Goal: Information Seeking & Learning: Learn about a topic

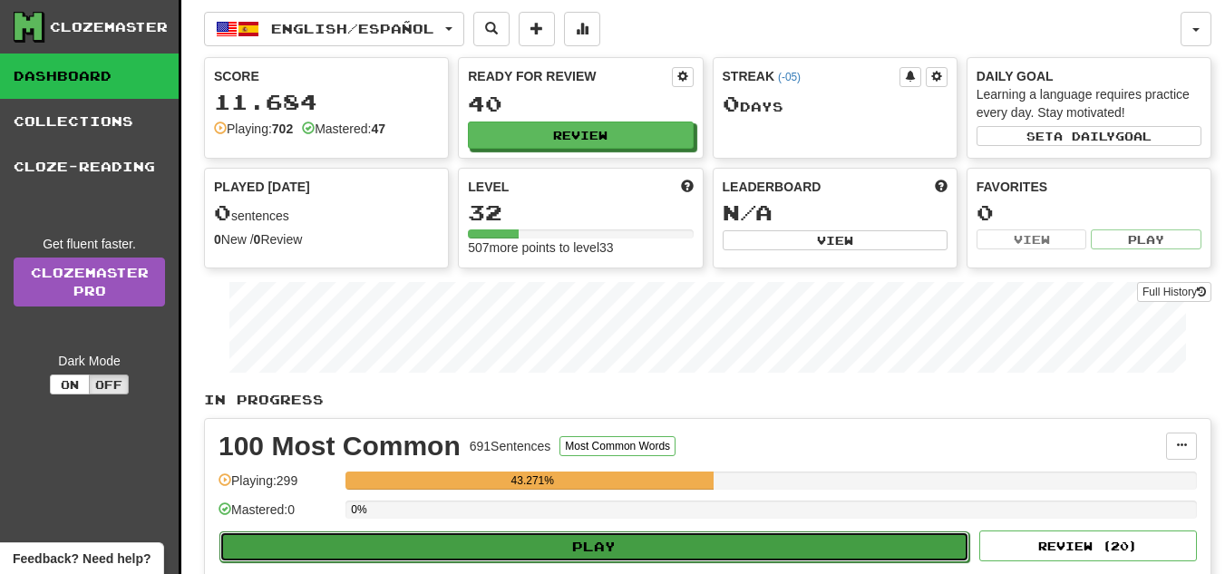
click at [574, 547] on button "Play" at bounding box center [594, 546] width 750 height 31
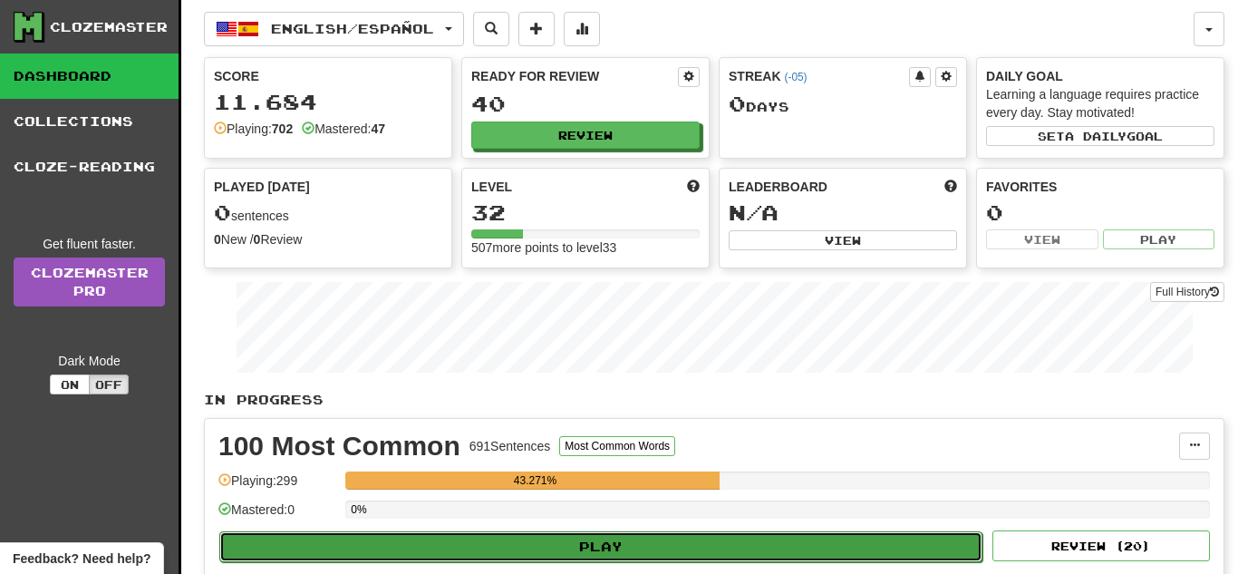
select select "**"
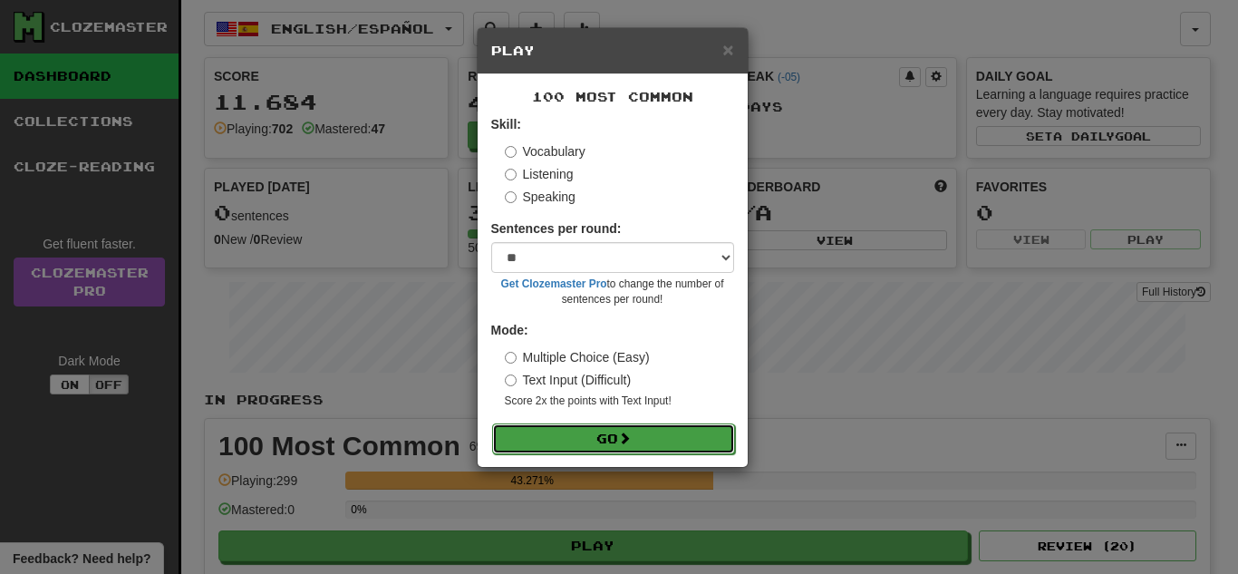
click at [560, 439] on button "Go" at bounding box center [613, 438] width 243 height 31
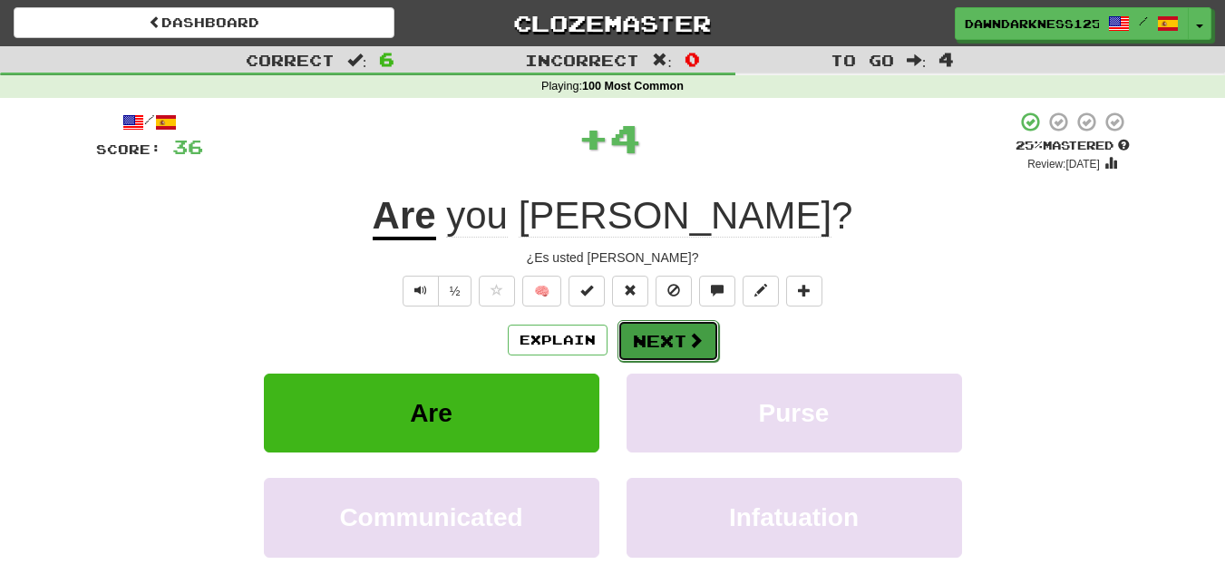
click at [673, 325] on button "Next" at bounding box center [668, 341] width 102 height 42
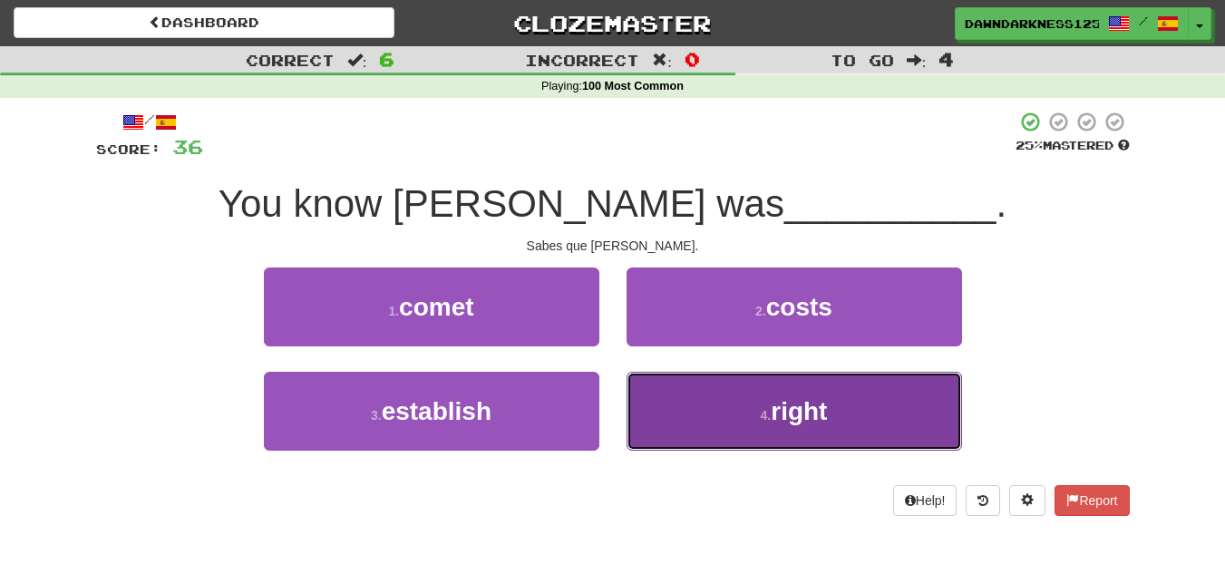
click at [736, 392] on button "4 . right" at bounding box center [793, 411] width 335 height 79
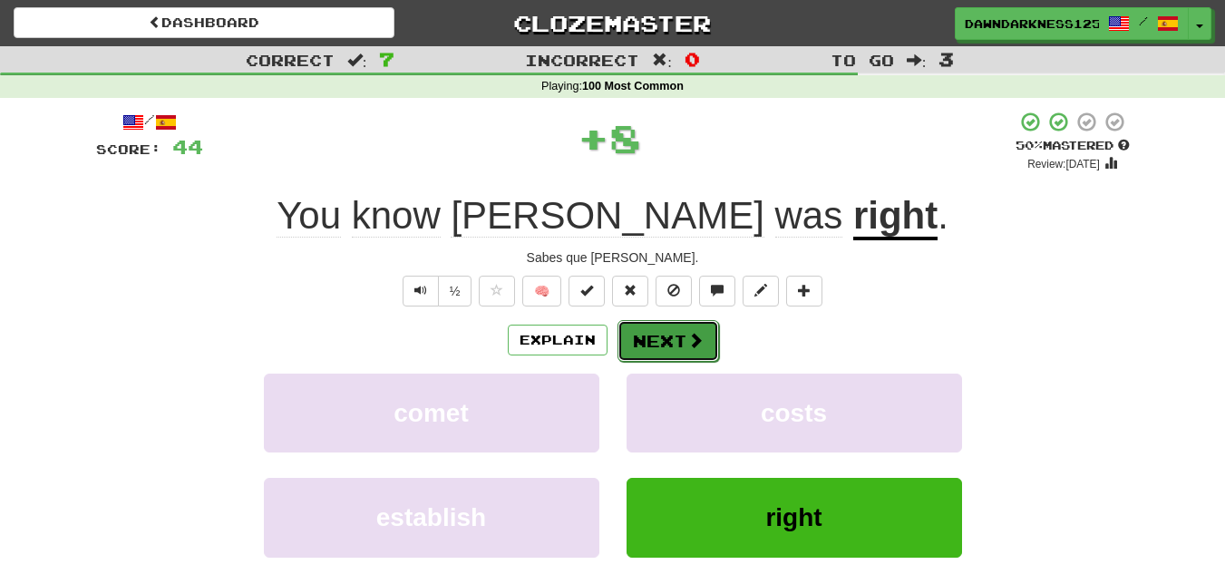
click at [657, 346] on button "Next" at bounding box center [668, 341] width 102 height 42
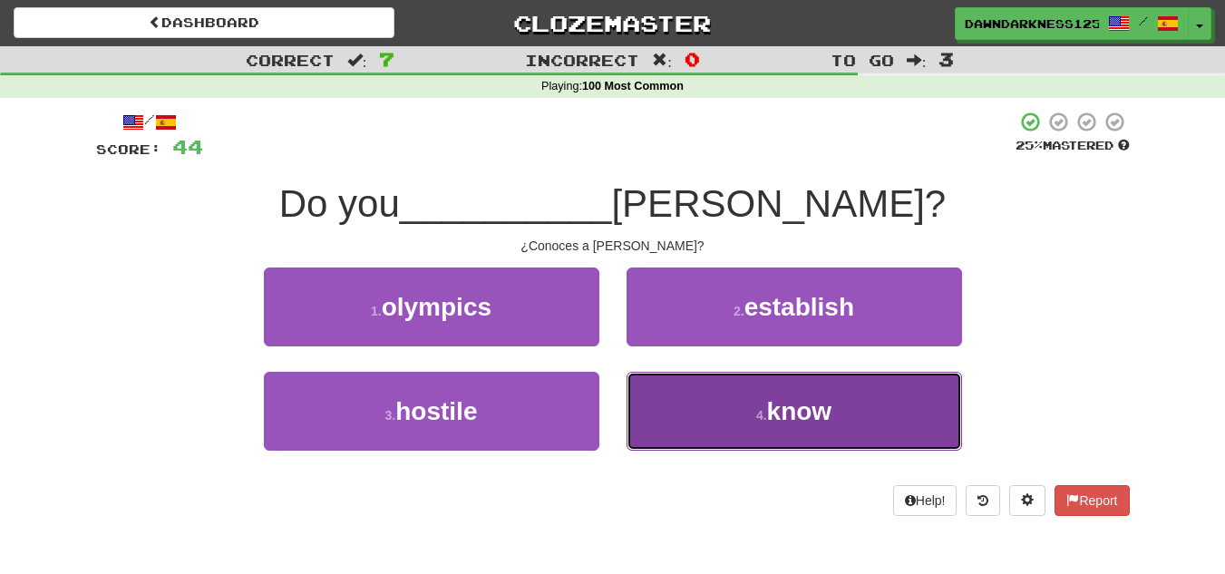
click at [768, 417] on span "know" at bounding box center [799, 411] width 65 height 28
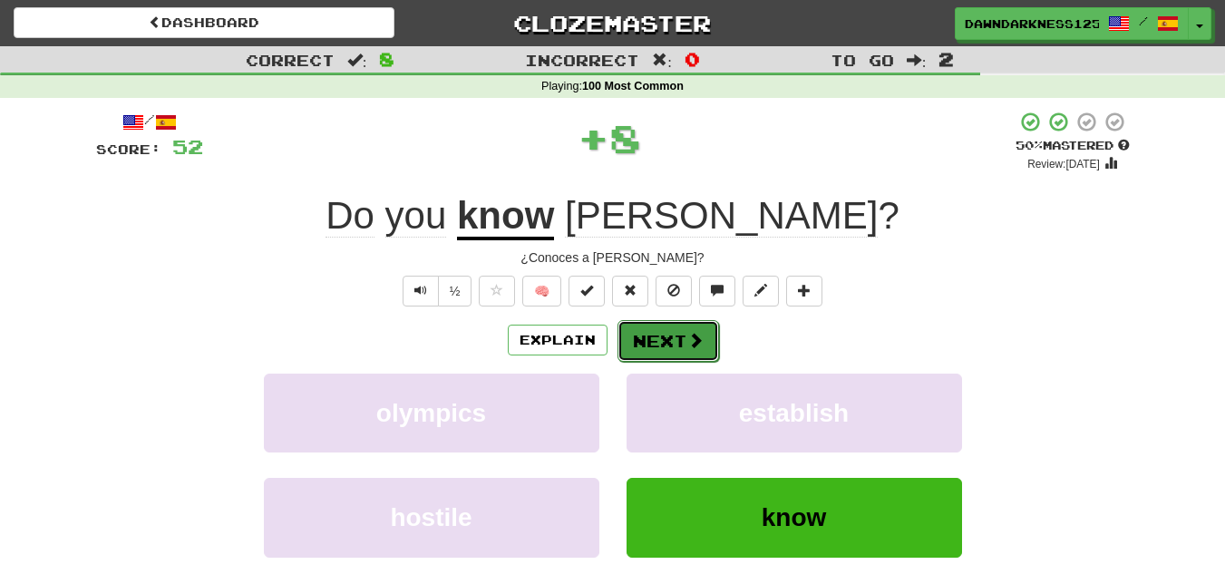
click at [656, 340] on button "Next" at bounding box center [668, 341] width 102 height 42
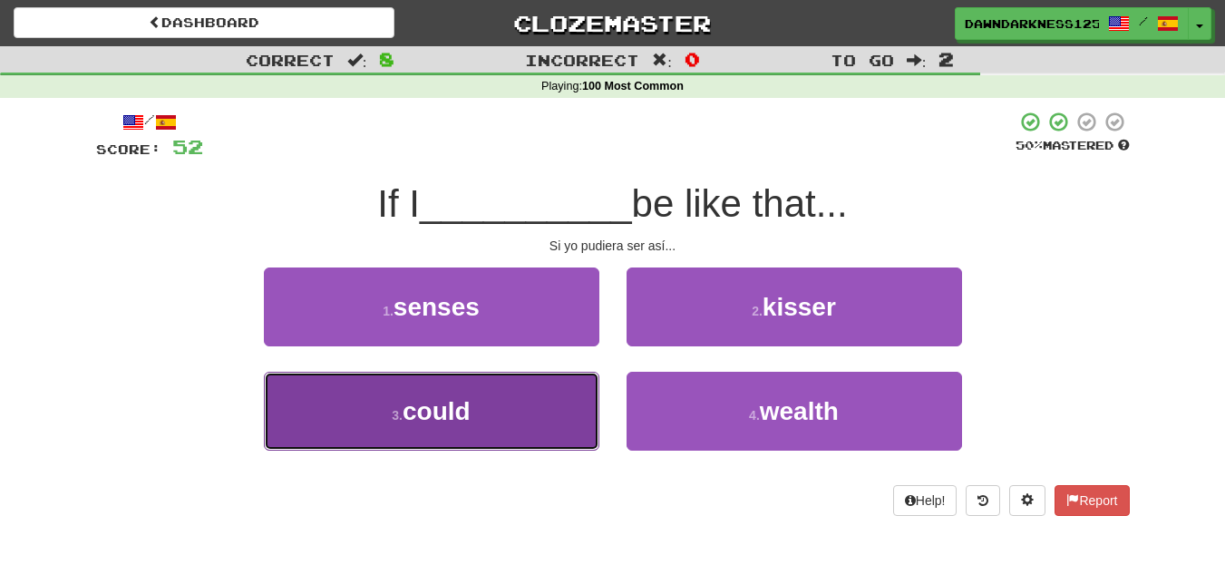
click at [500, 409] on button "3 . could" at bounding box center [431, 411] width 335 height 79
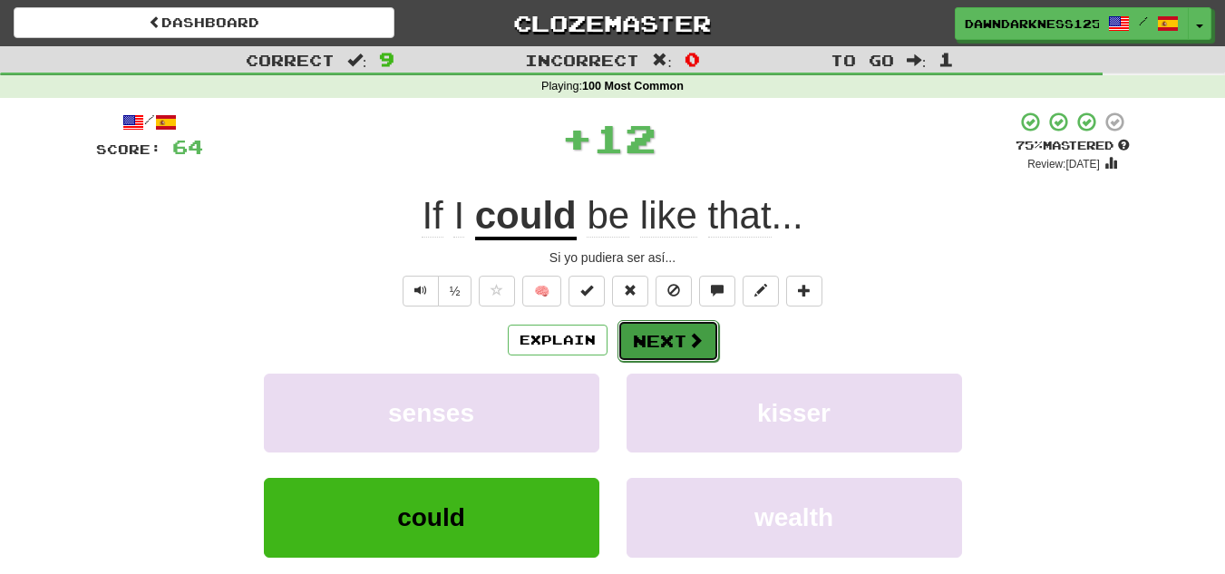
click at [652, 335] on button "Next" at bounding box center [668, 341] width 102 height 42
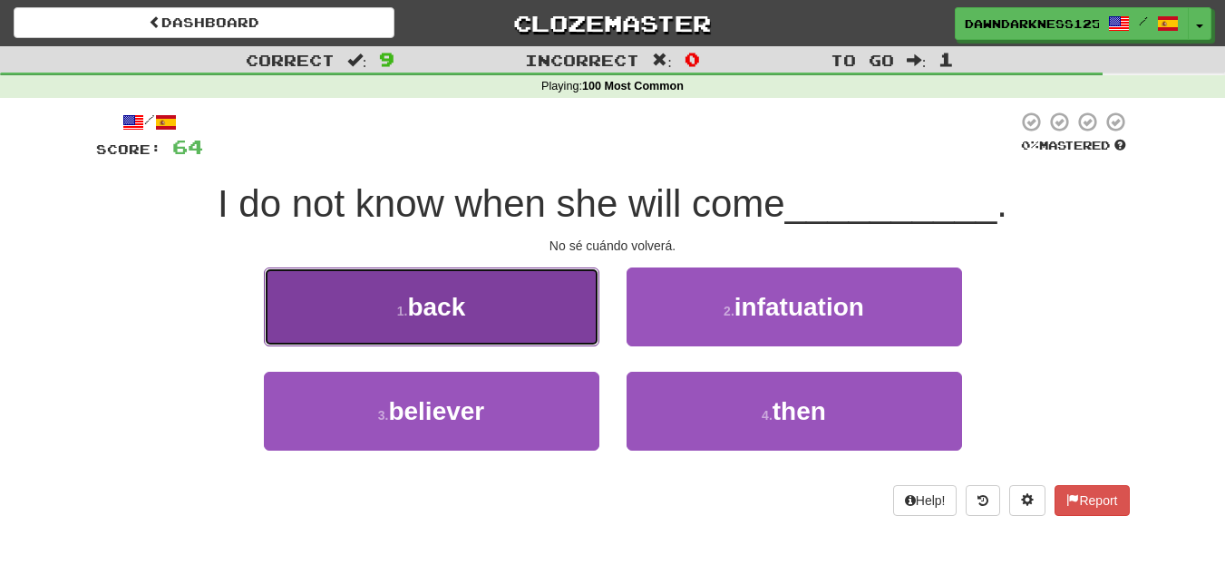
click at [542, 307] on button "1 . back" at bounding box center [431, 306] width 335 height 79
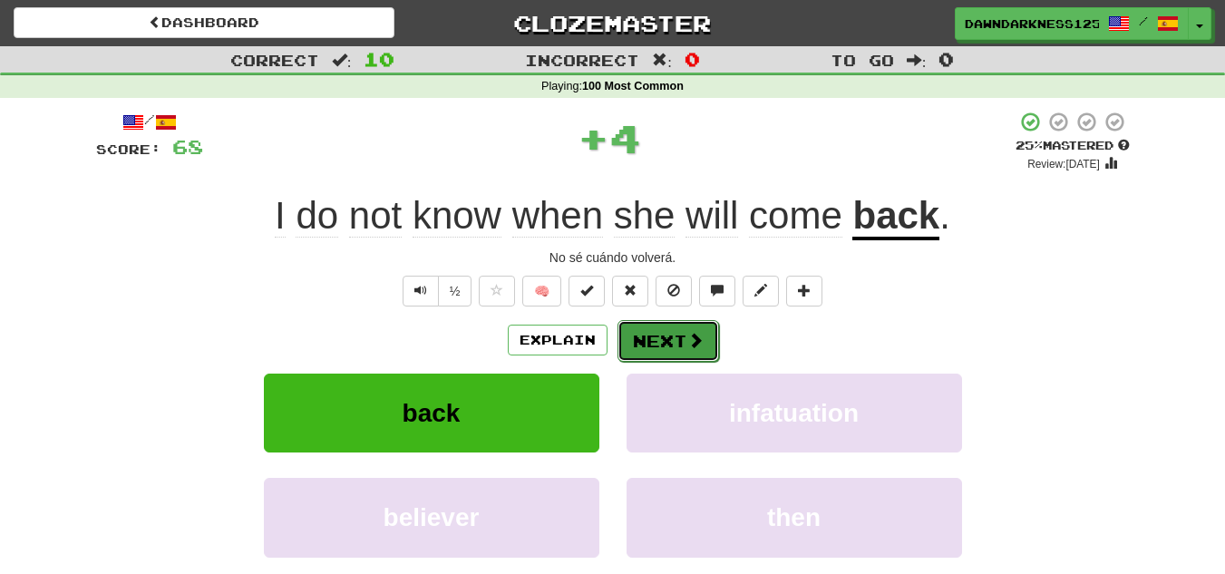
click at [650, 356] on button "Next" at bounding box center [668, 341] width 102 height 42
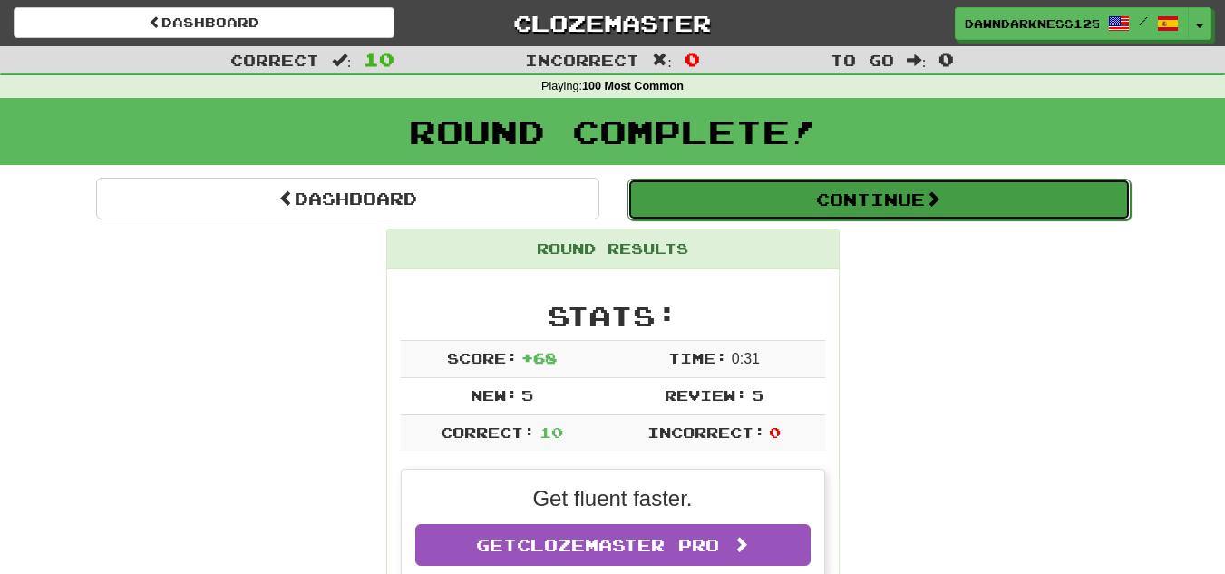
click at [900, 217] on button "Continue" at bounding box center [878, 200] width 503 height 42
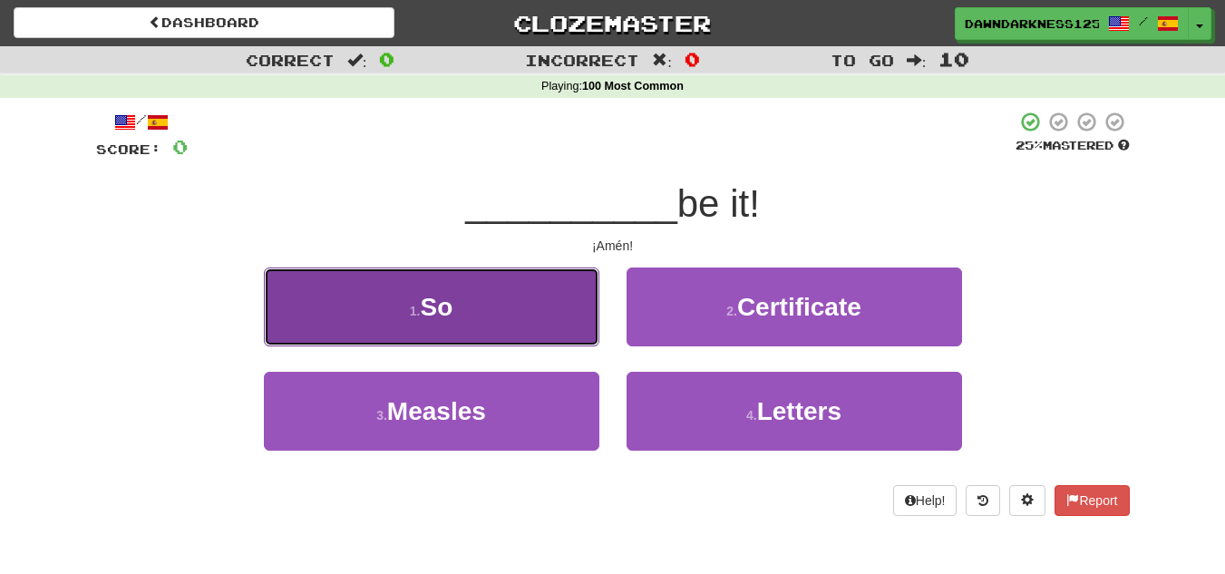
click at [571, 338] on button "1 . So" at bounding box center [431, 306] width 335 height 79
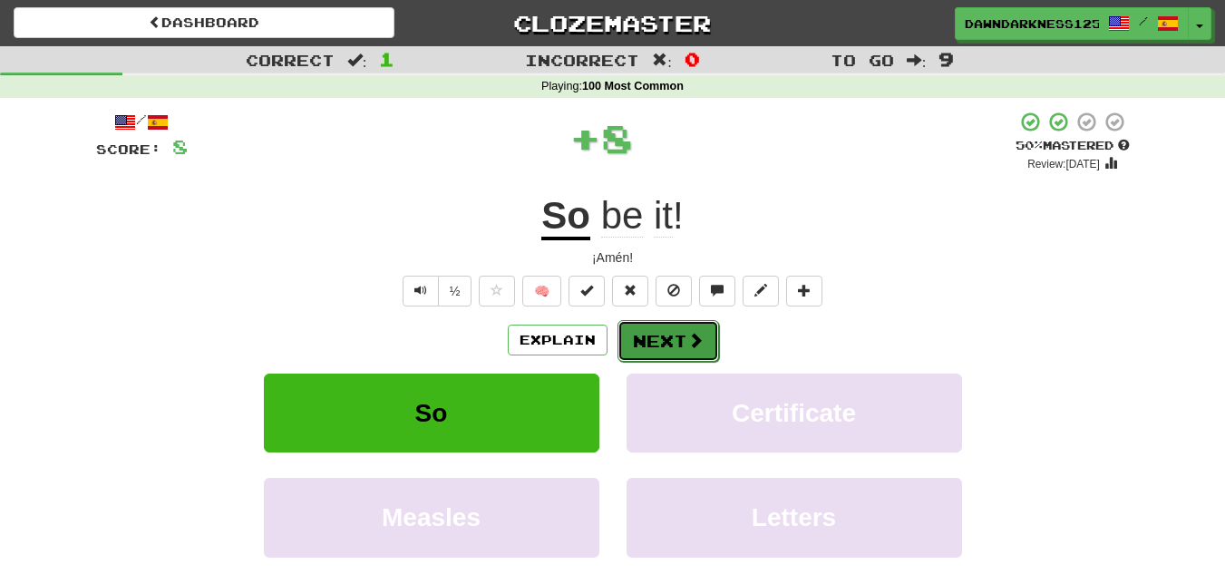
click at [660, 338] on button "Next" at bounding box center [668, 341] width 102 height 42
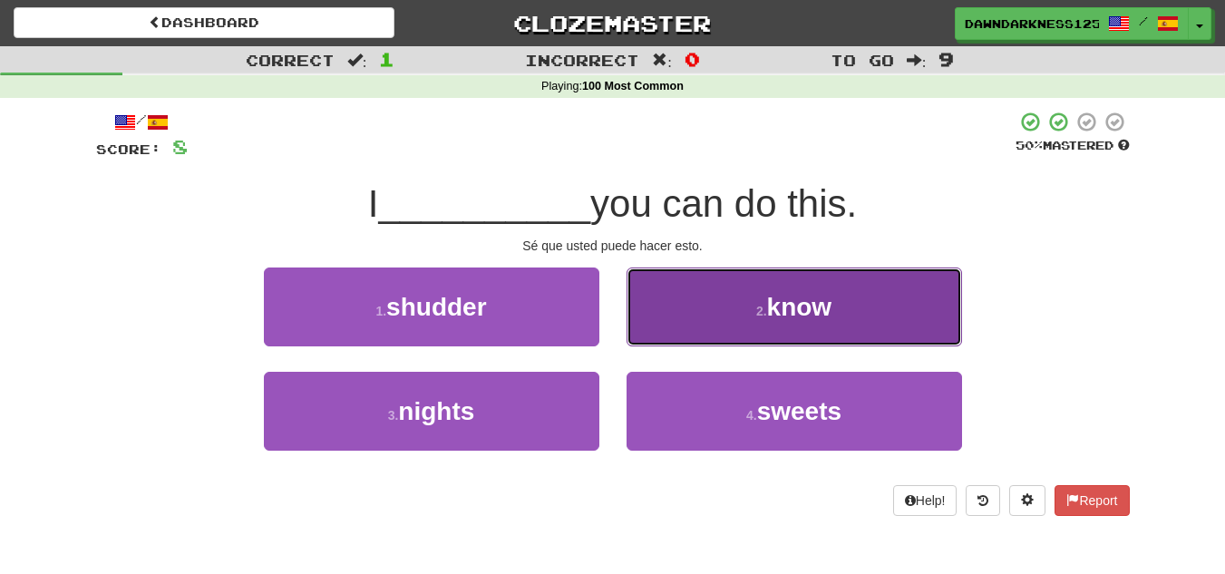
click at [725, 313] on button "2 . know" at bounding box center [793, 306] width 335 height 79
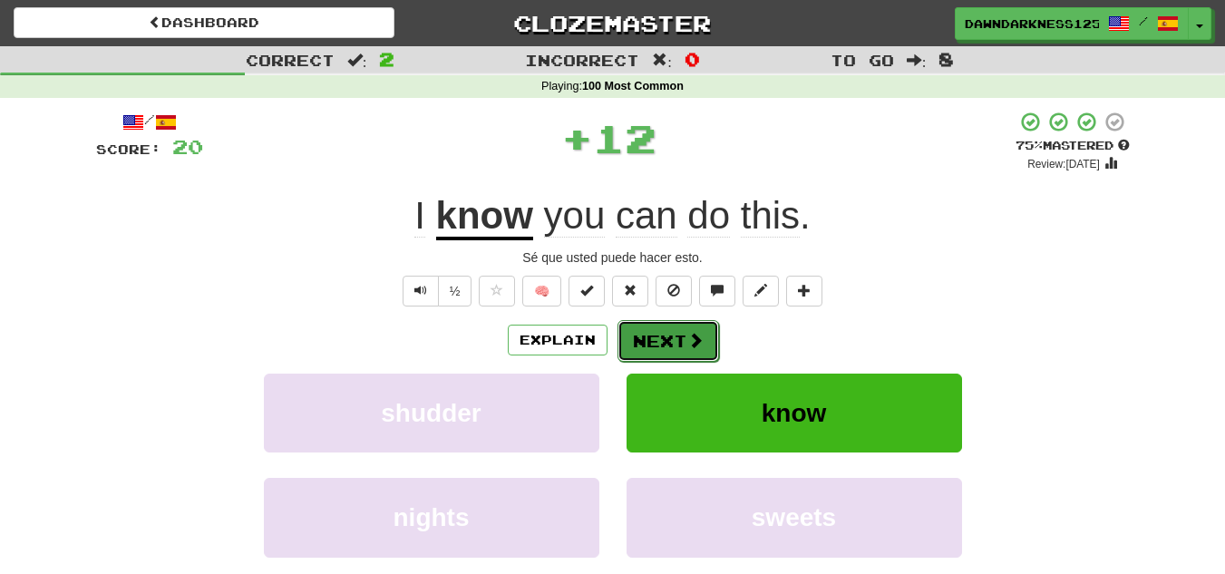
click at [680, 327] on button "Next" at bounding box center [668, 341] width 102 height 42
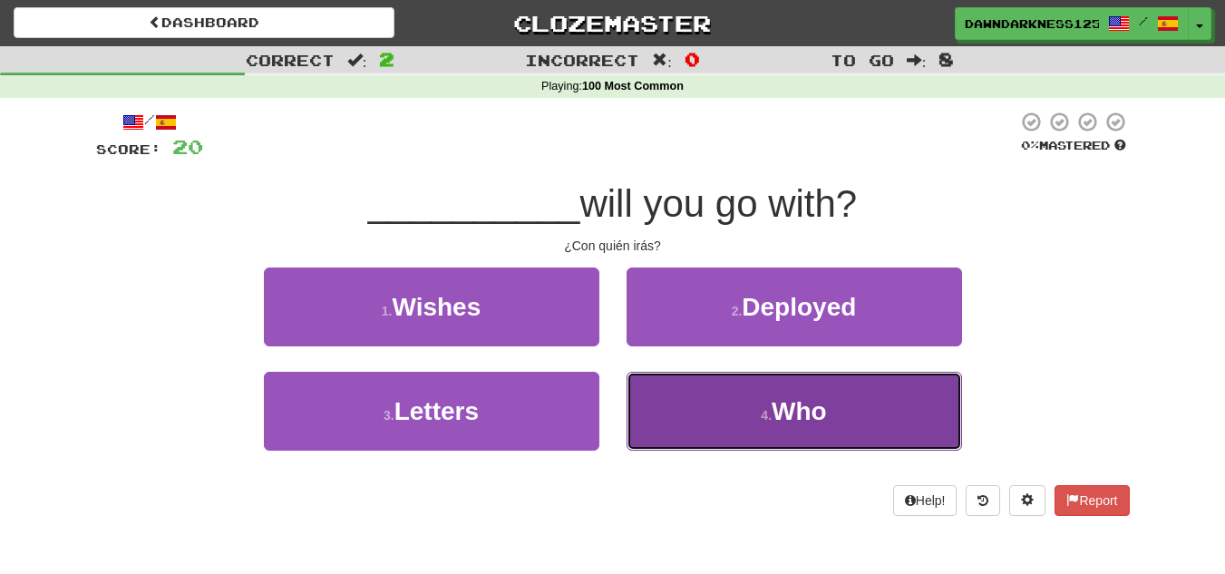
click at [727, 419] on button "4 . Who" at bounding box center [793, 411] width 335 height 79
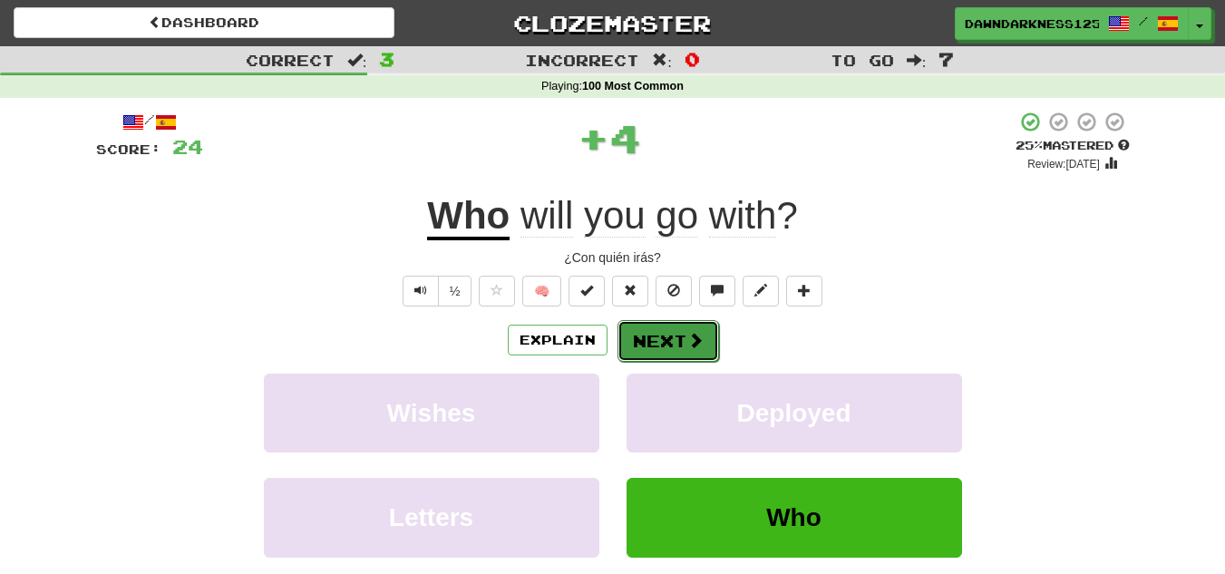
click at [672, 348] on button "Next" at bounding box center [668, 341] width 102 height 42
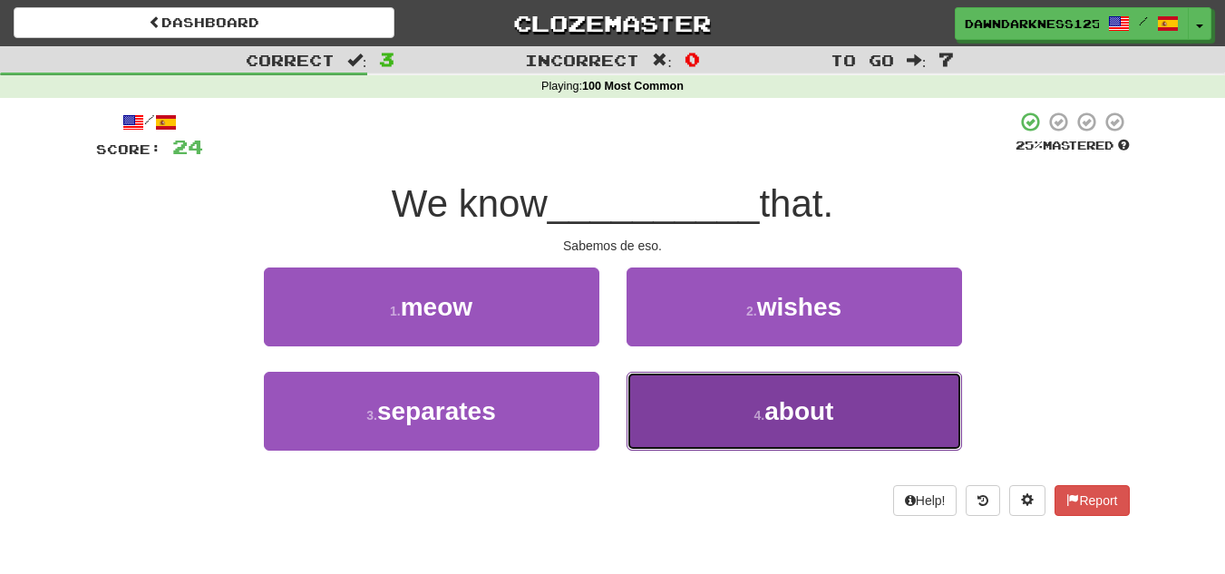
click at [727, 410] on button "4 . about" at bounding box center [793, 411] width 335 height 79
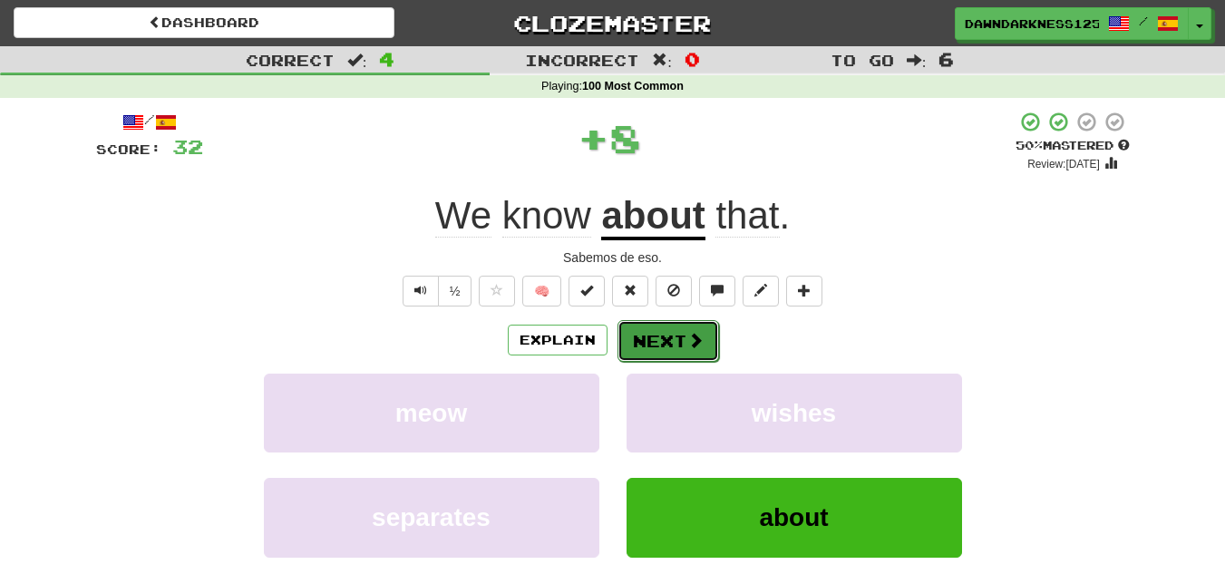
click at [674, 344] on button "Next" at bounding box center [668, 341] width 102 height 42
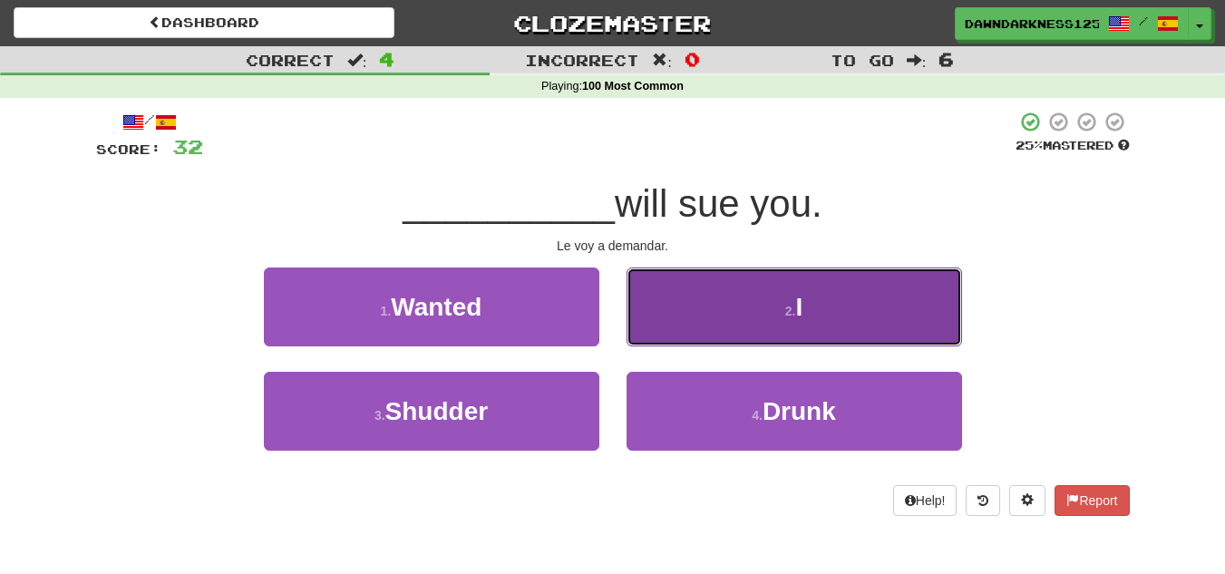
click at [874, 343] on button "2 . I" at bounding box center [793, 306] width 335 height 79
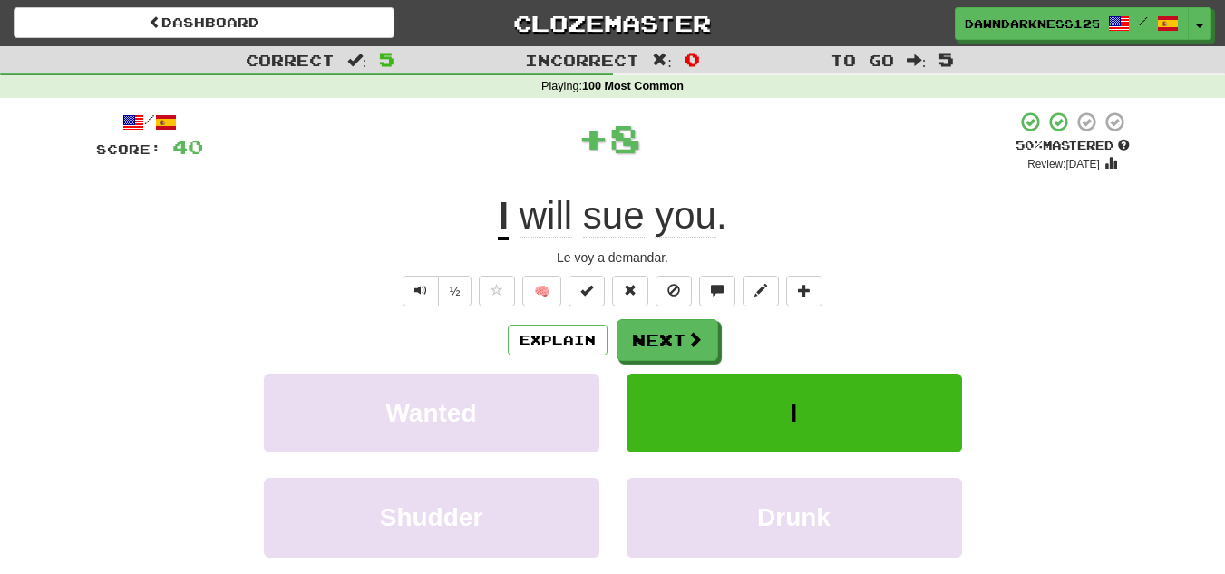
click at [635, 214] on span "sue" at bounding box center [614, 216] width 62 height 44
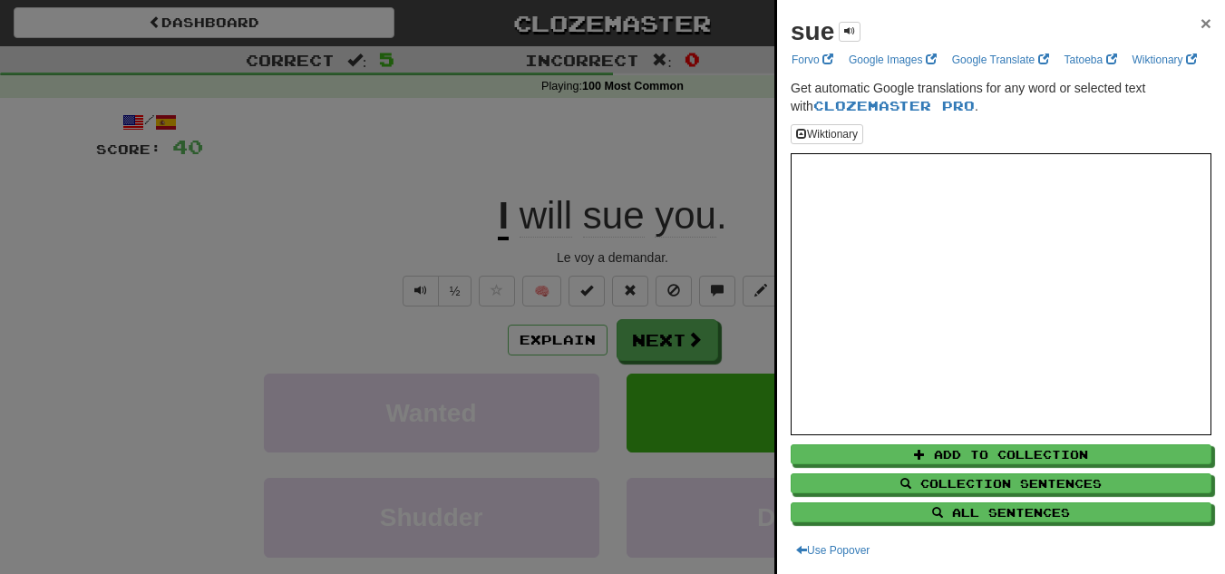
click at [1200, 18] on span "×" at bounding box center [1205, 23] width 11 height 21
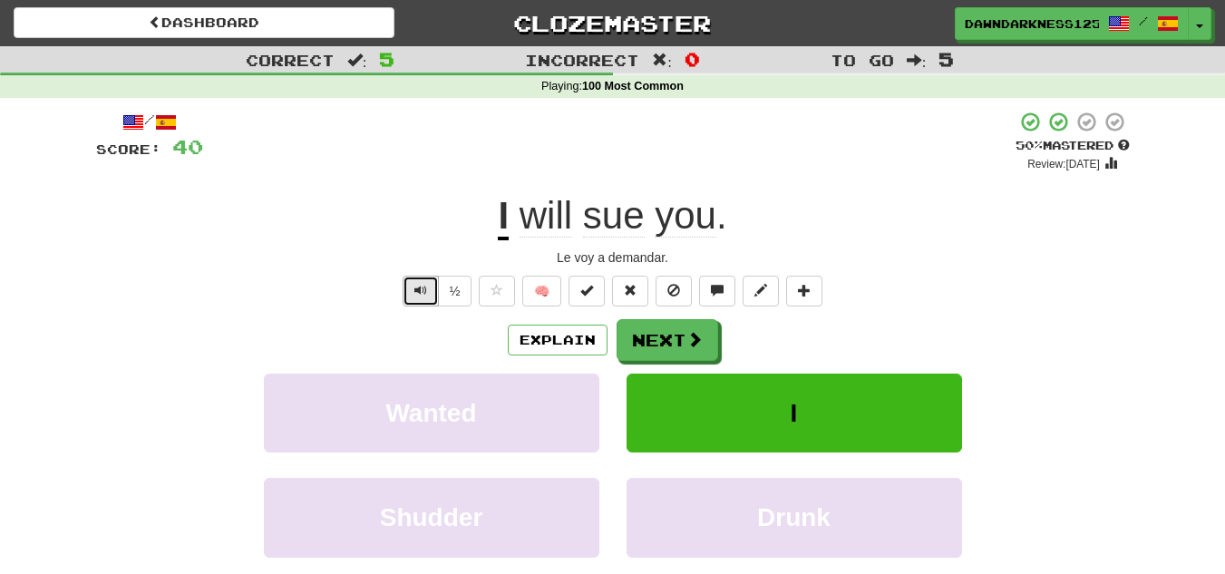
click at [418, 284] on span "Text-to-speech controls" at bounding box center [420, 290] width 13 height 13
click at [629, 340] on button "Next" at bounding box center [668, 341] width 102 height 42
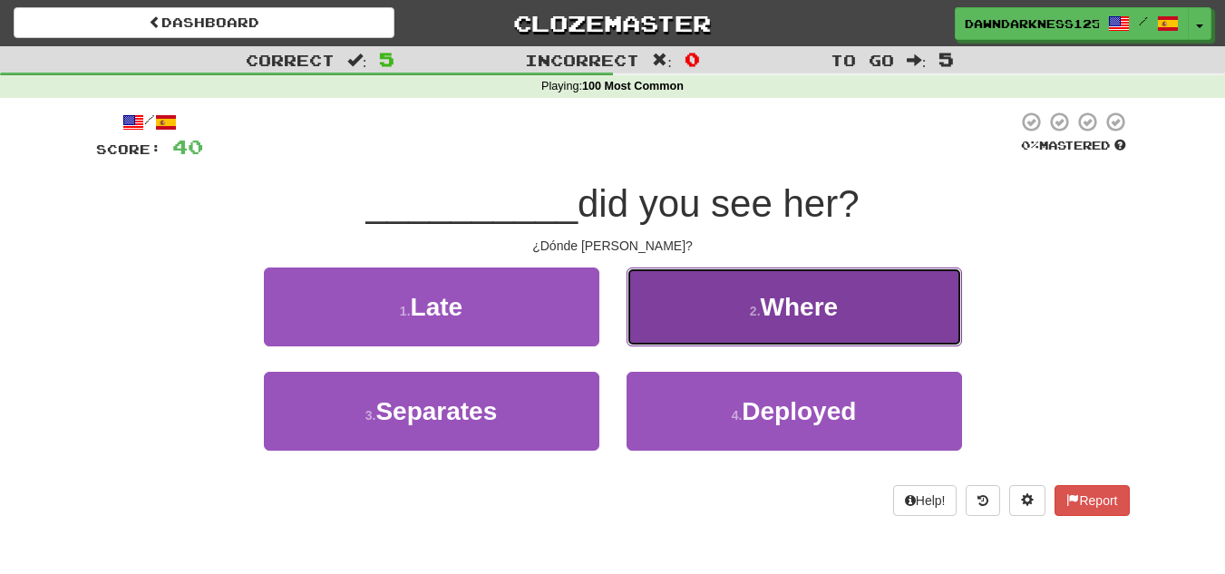
click at [761, 318] on button "2 . Where" at bounding box center [793, 306] width 335 height 79
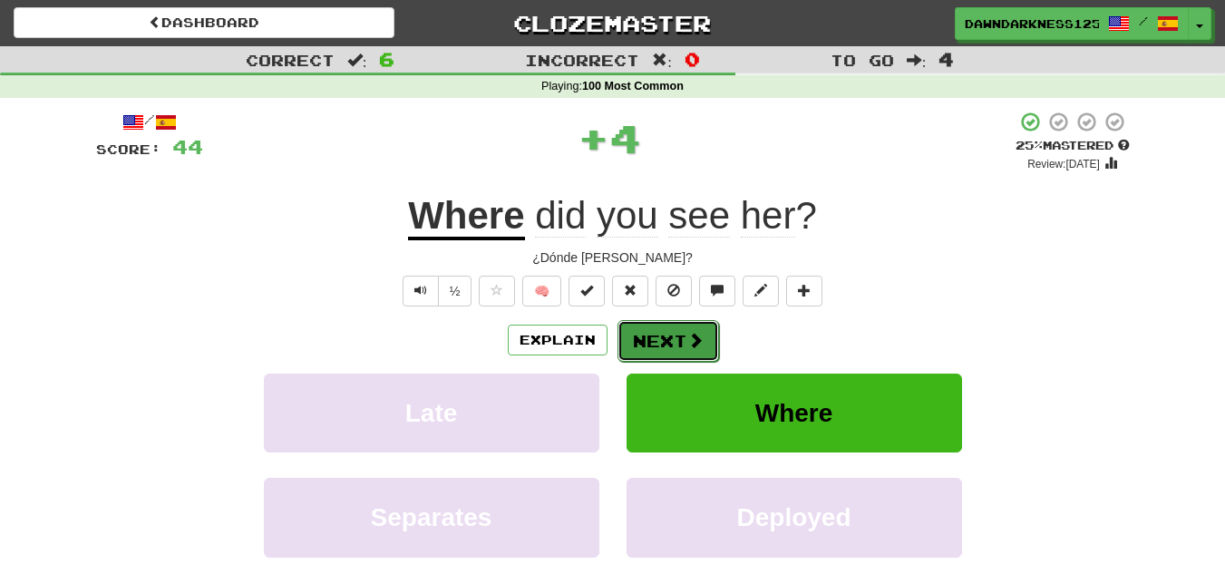
click at [656, 344] on button "Next" at bounding box center [668, 341] width 102 height 42
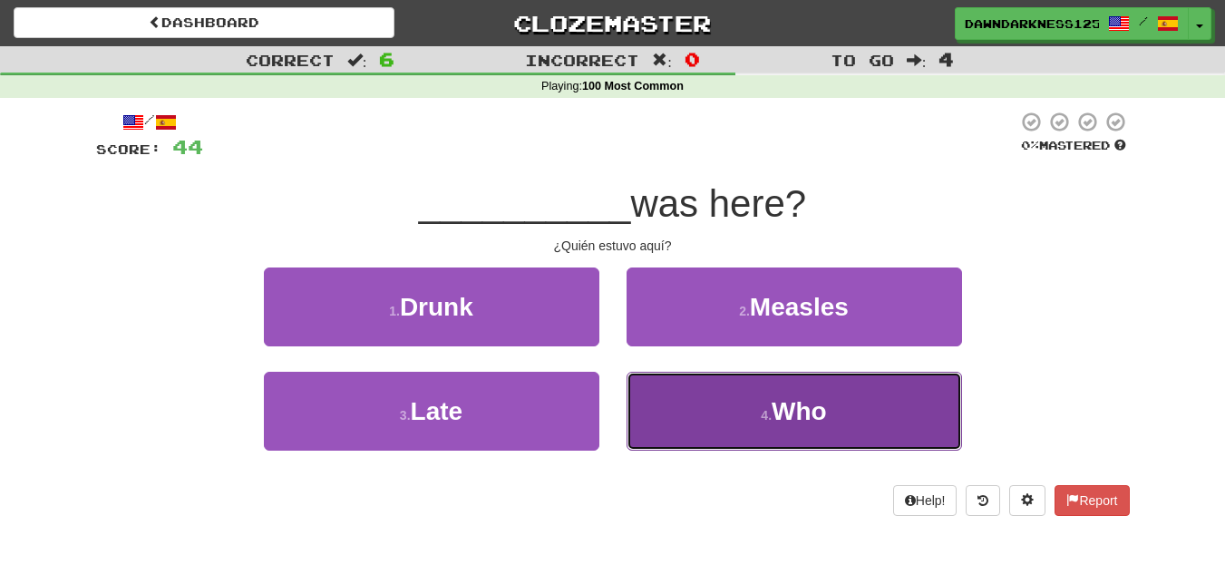
click at [705, 414] on button "4 . Who" at bounding box center [793, 411] width 335 height 79
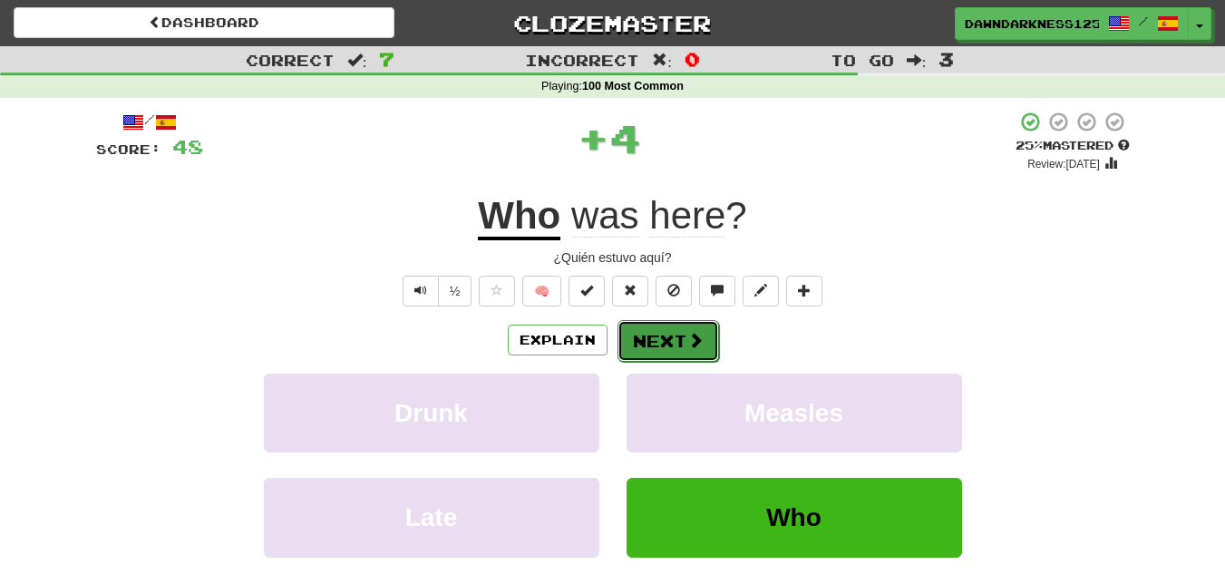
click at [670, 342] on button "Next" at bounding box center [668, 341] width 102 height 42
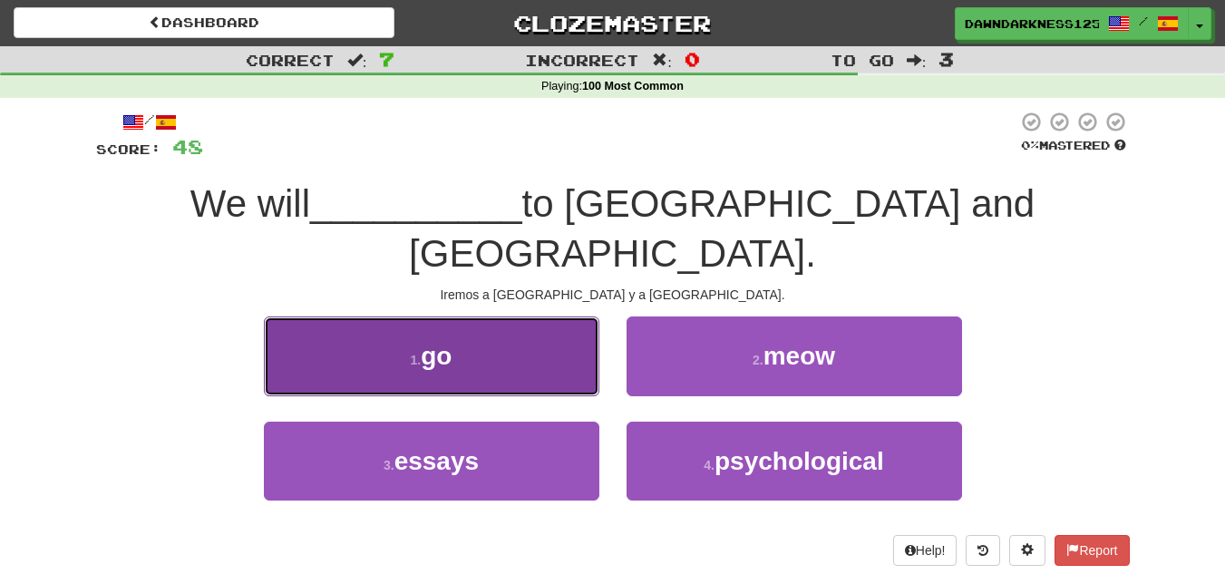
click at [528, 316] on button "1 . go" at bounding box center [431, 355] width 335 height 79
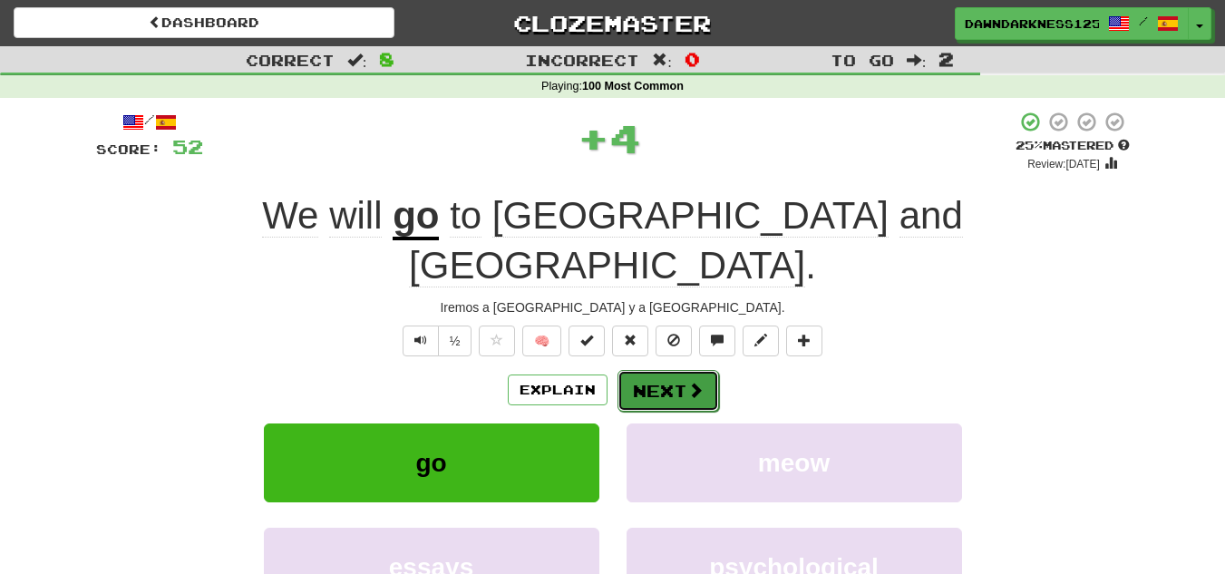
click at [658, 370] on button "Next" at bounding box center [668, 391] width 102 height 42
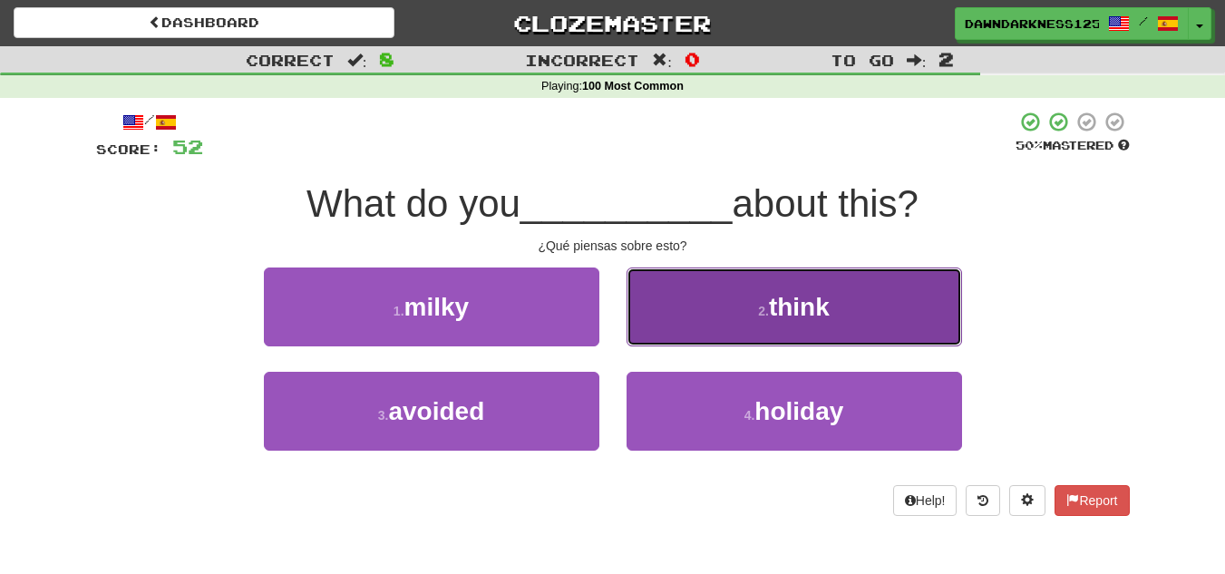
click at [744, 321] on button "2 . think" at bounding box center [793, 306] width 335 height 79
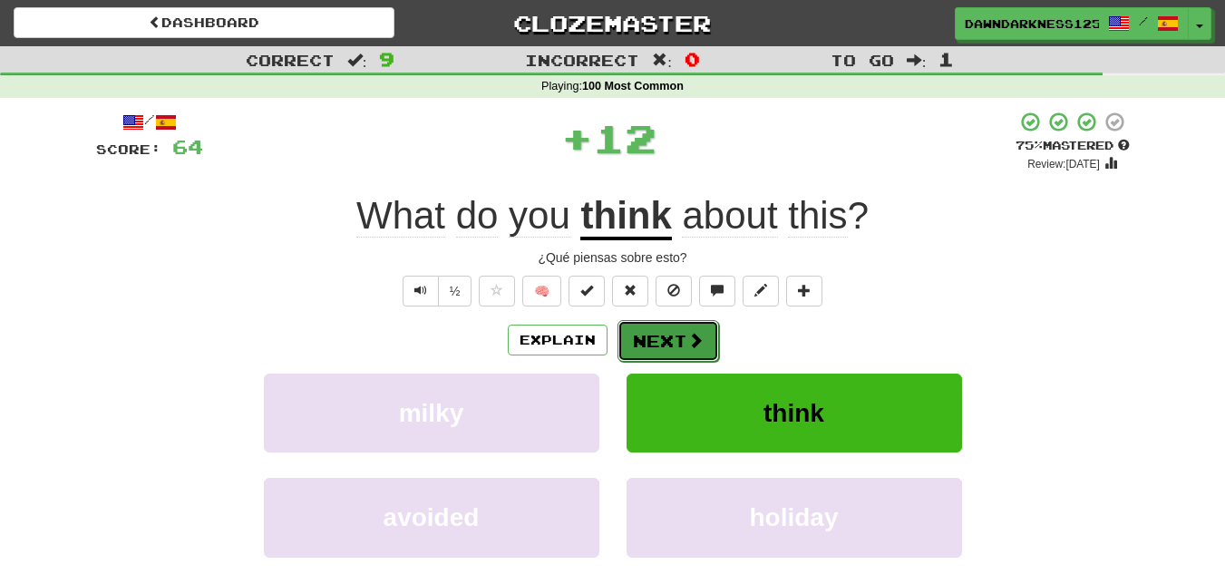
click at [646, 329] on button "Next" at bounding box center [668, 341] width 102 height 42
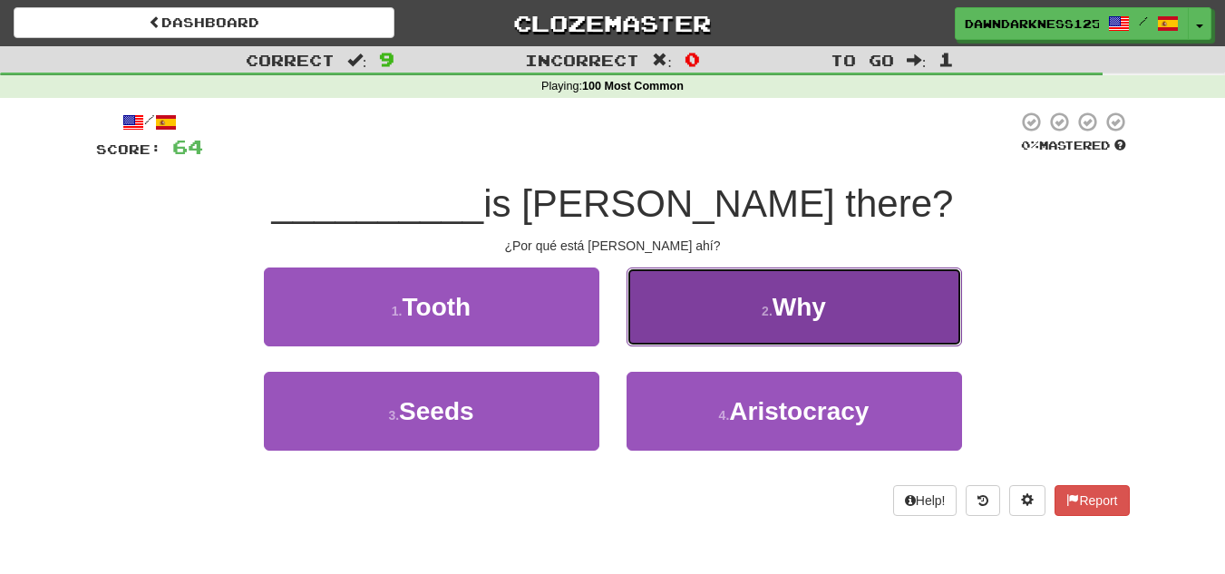
click at [690, 316] on button "2 . Why" at bounding box center [793, 306] width 335 height 79
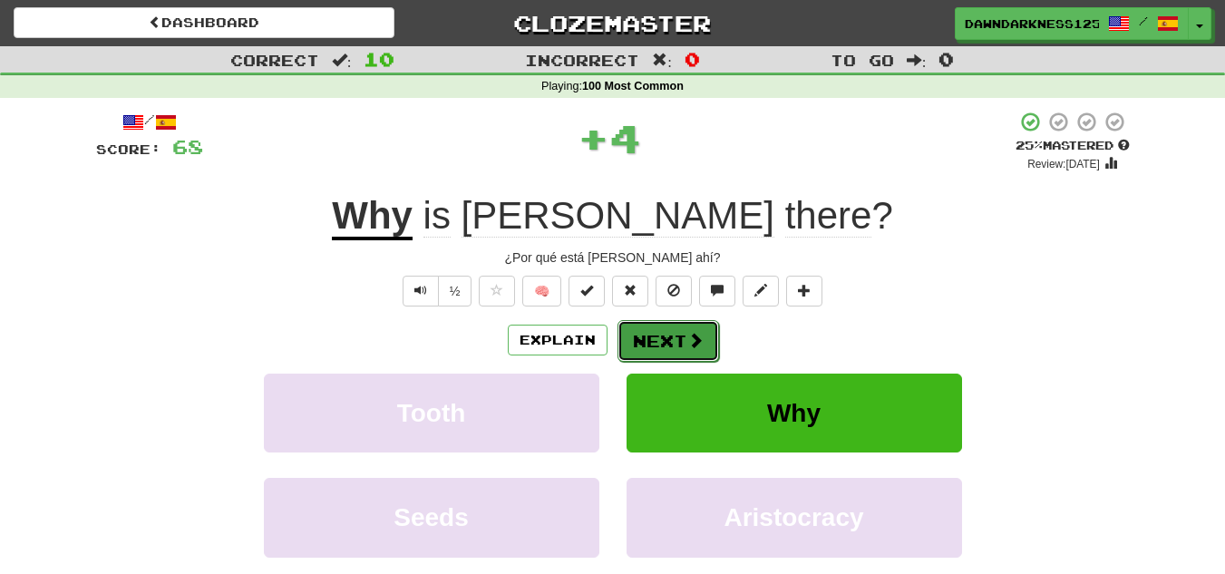
click at [671, 350] on button "Next" at bounding box center [668, 341] width 102 height 42
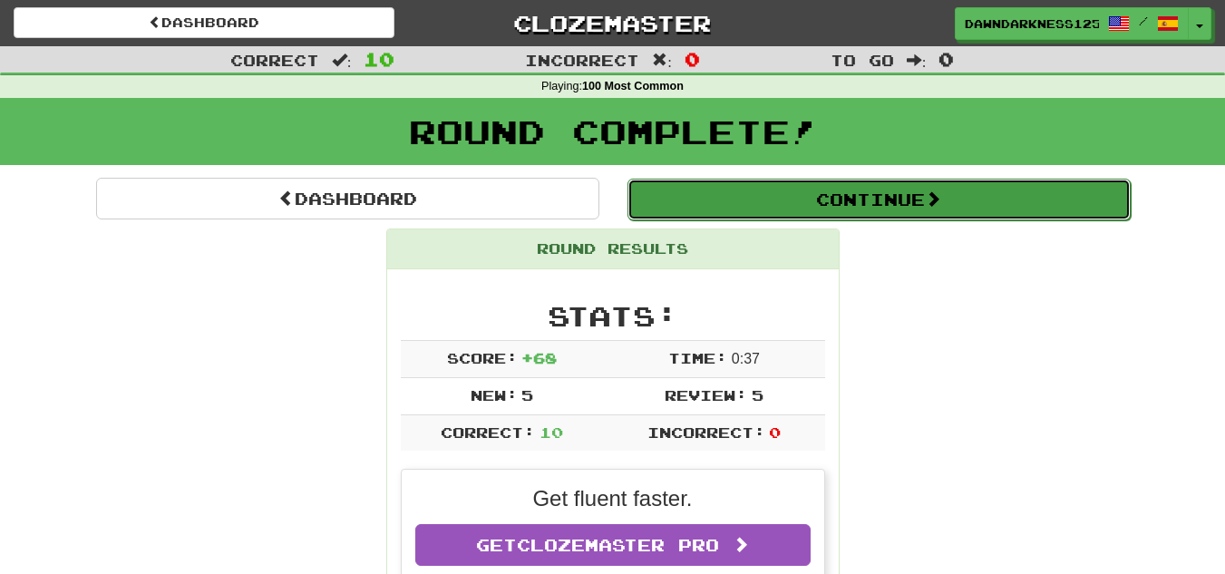
click at [977, 211] on button "Continue" at bounding box center [878, 200] width 503 height 42
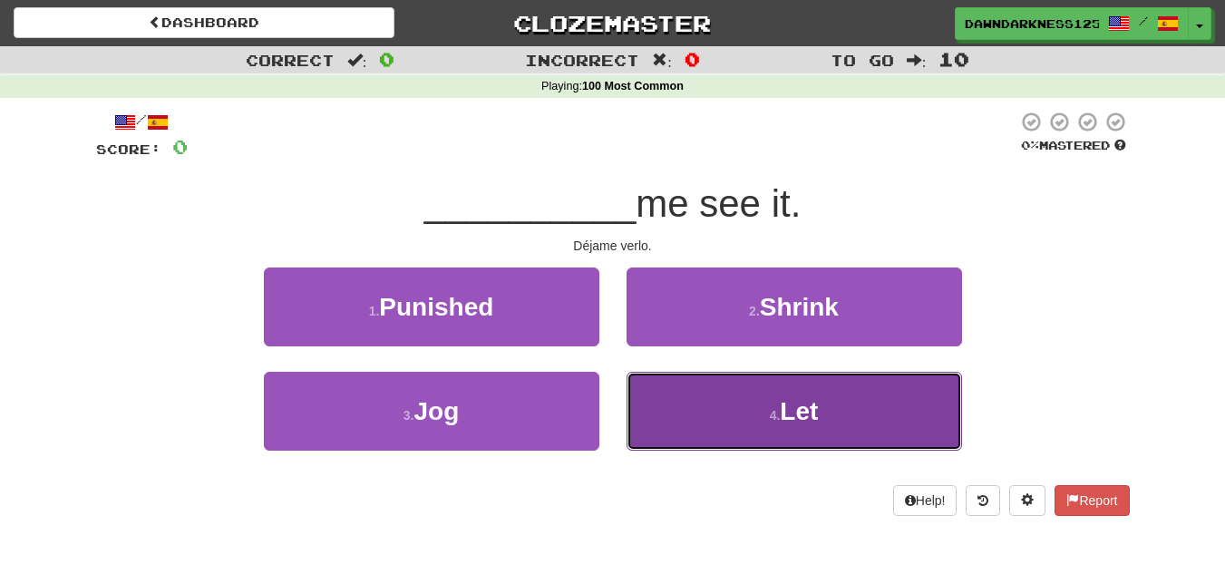
click at [772, 376] on button "4 . Let" at bounding box center [793, 411] width 335 height 79
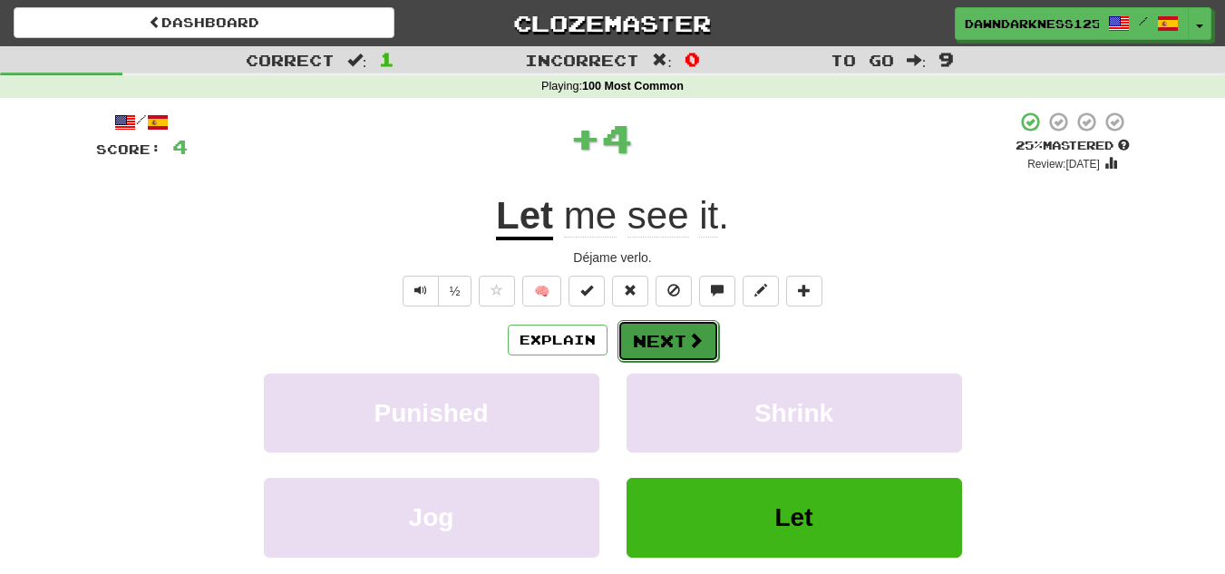
click at [659, 338] on button "Next" at bounding box center [668, 341] width 102 height 42
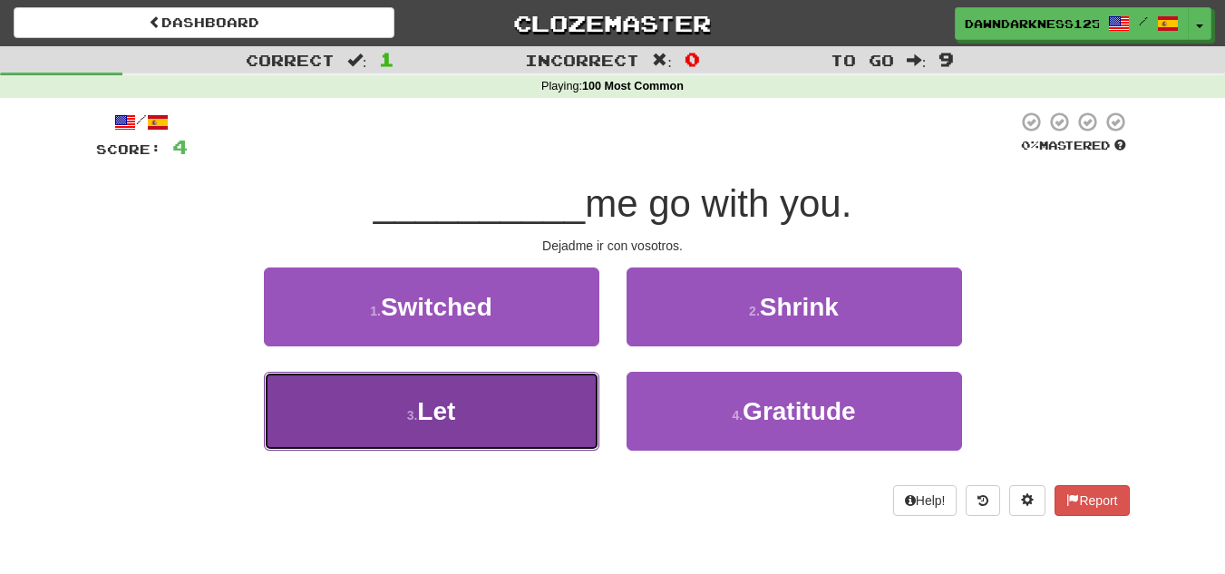
click at [516, 416] on button "3 . Let" at bounding box center [431, 411] width 335 height 79
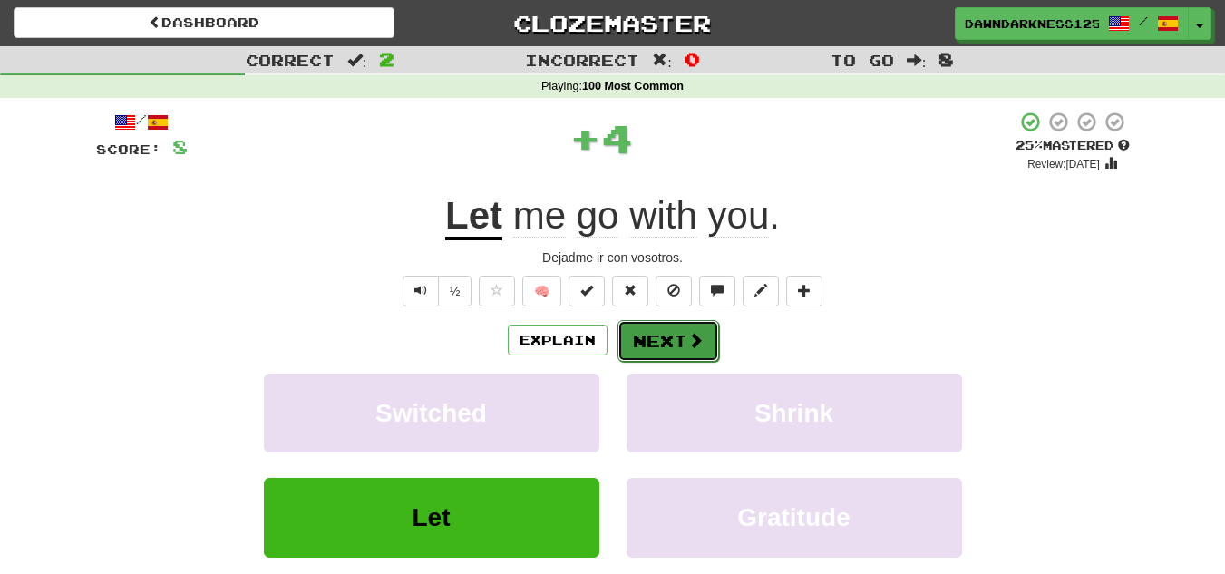
click at [692, 336] on span at bounding box center [695, 340] width 16 height 16
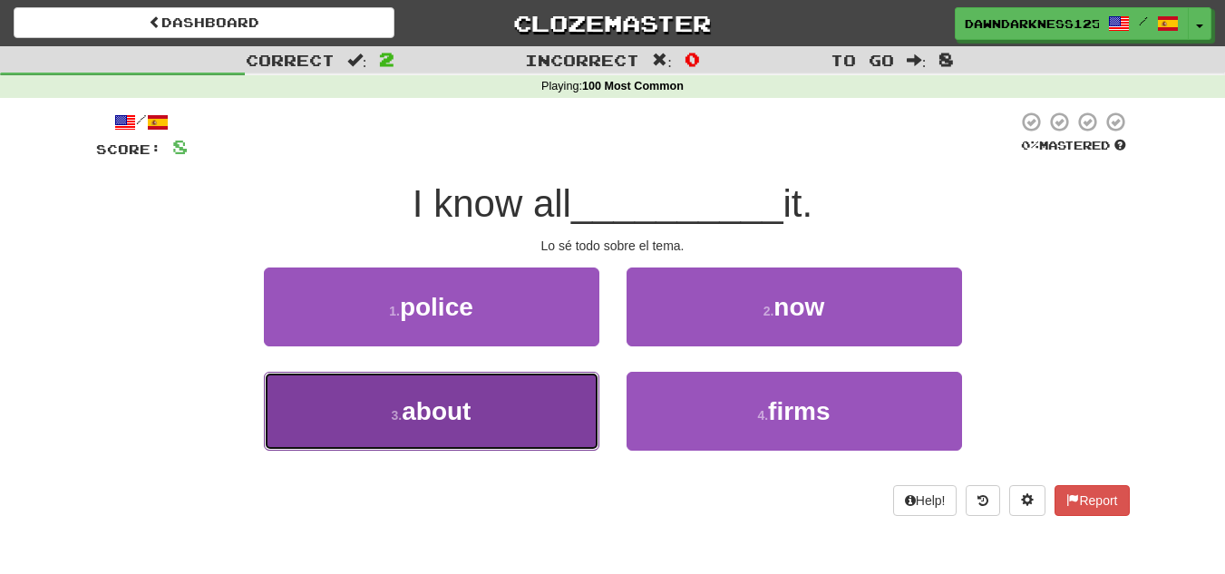
click at [456, 408] on span "about" at bounding box center [436, 411] width 69 height 28
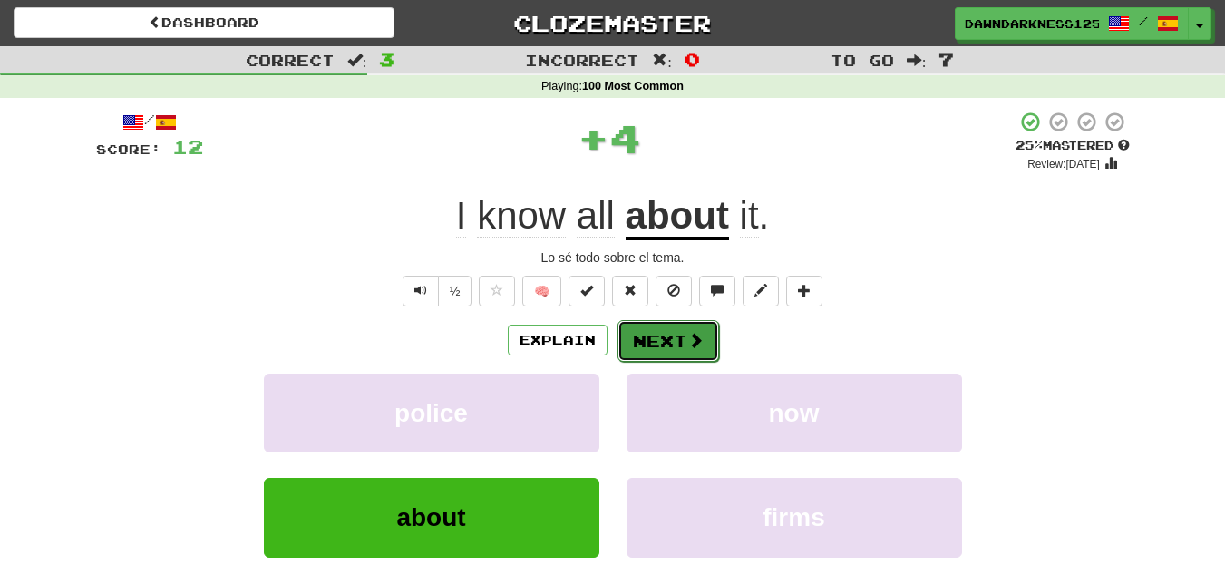
click at [657, 330] on button "Next" at bounding box center [668, 341] width 102 height 42
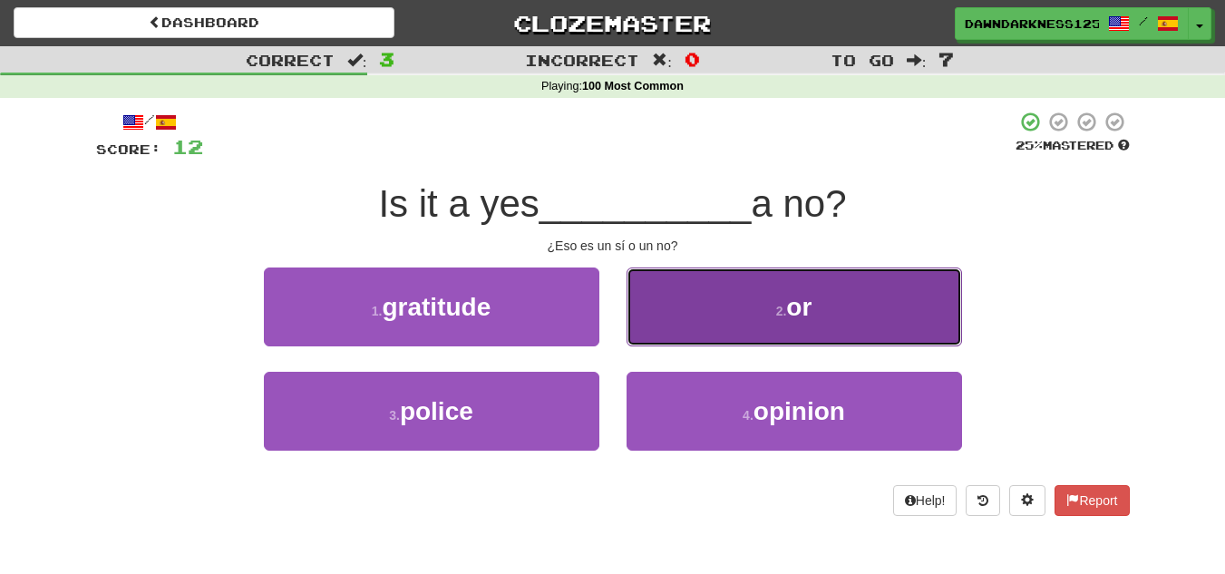
click at [728, 294] on button "2 . or" at bounding box center [793, 306] width 335 height 79
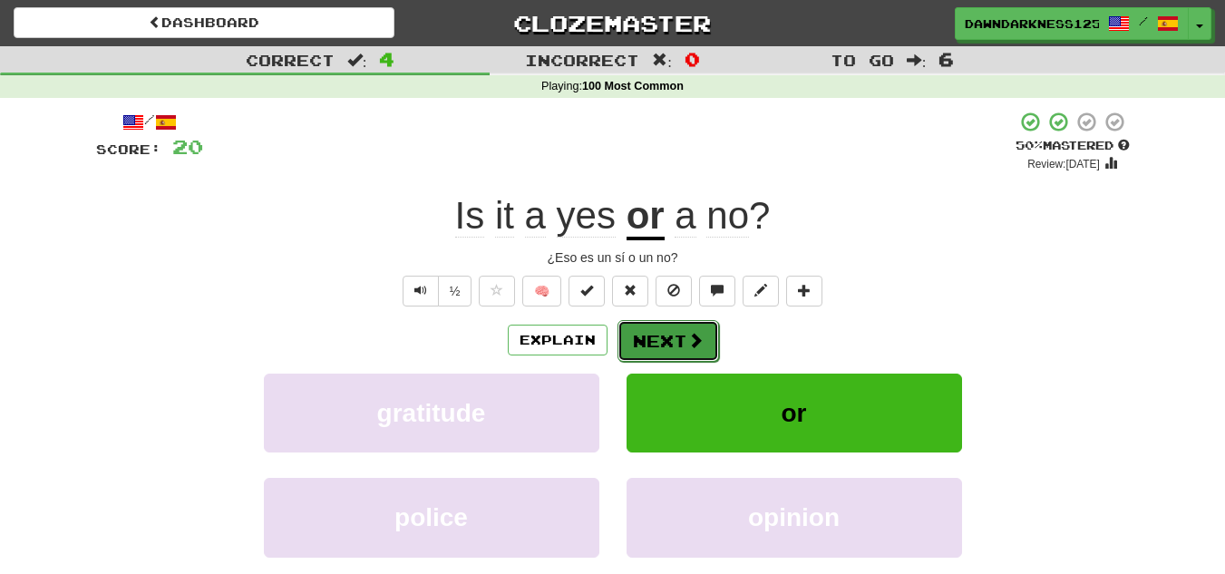
click at [682, 345] on button "Next" at bounding box center [668, 341] width 102 height 42
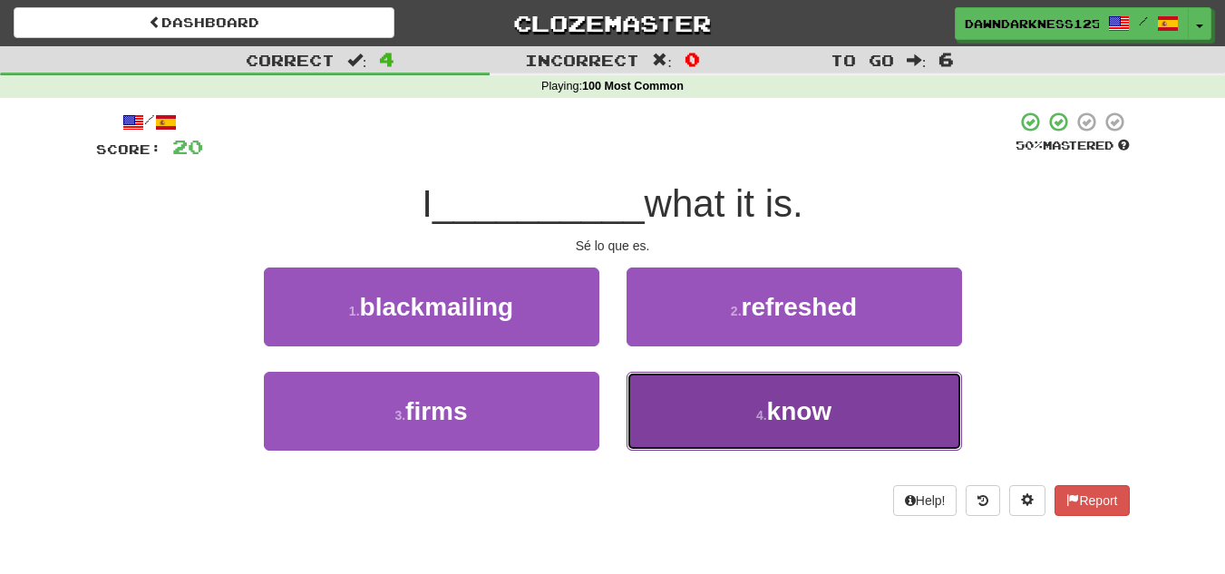
click at [727, 407] on button "4 . know" at bounding box center [793, 411] width 335 height 79
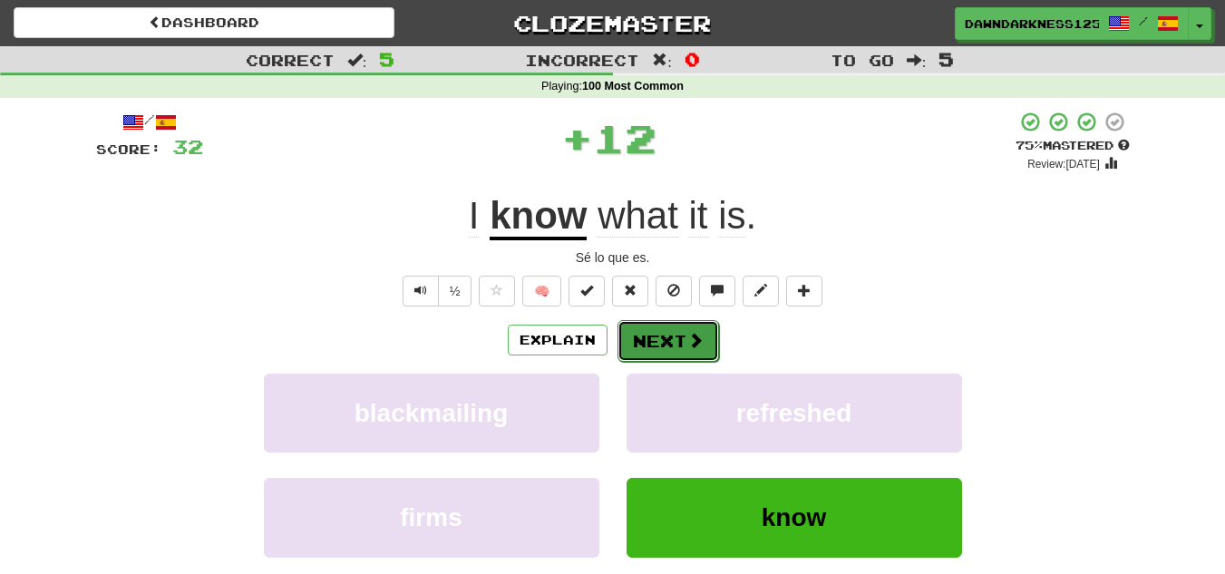
click at [677, 327] on button "Next" at bounding box center [668, 341] width 102 height 42
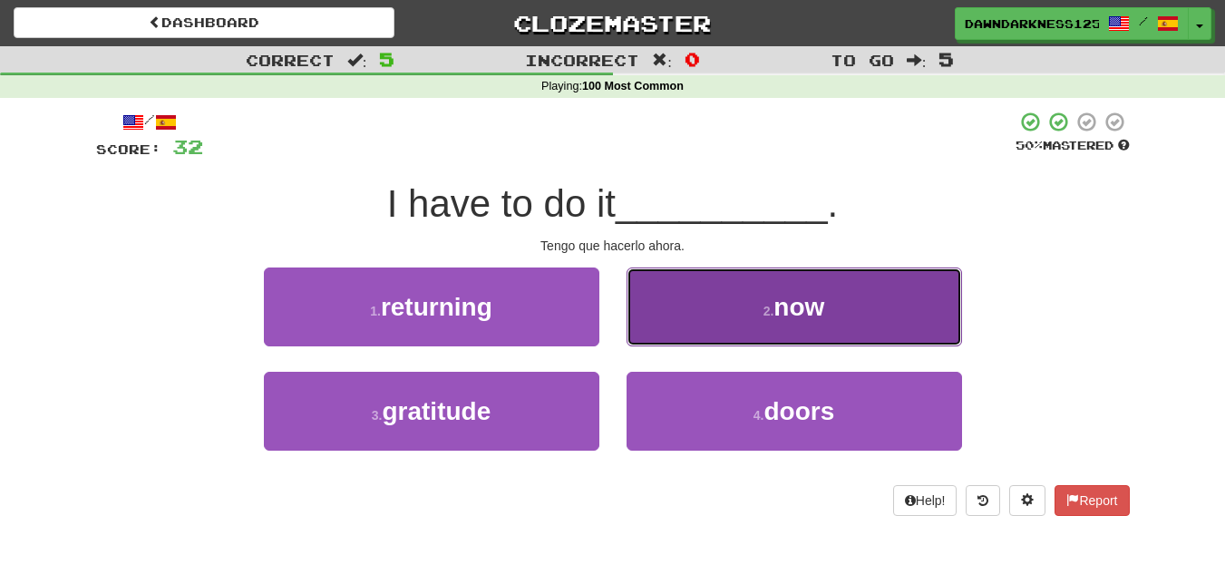
click at [779, 304] on span "now" at bounding box center [798, 307] width 51 height 28
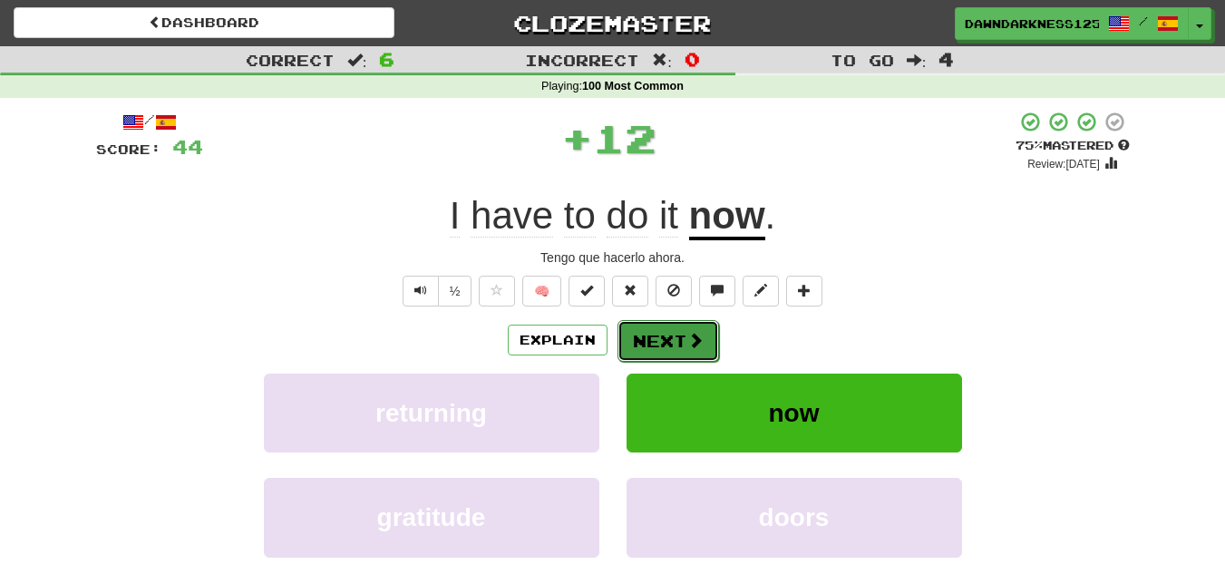
click at [675, 339] on button "Next" at bounding box center [668, 341] width 102 height 42
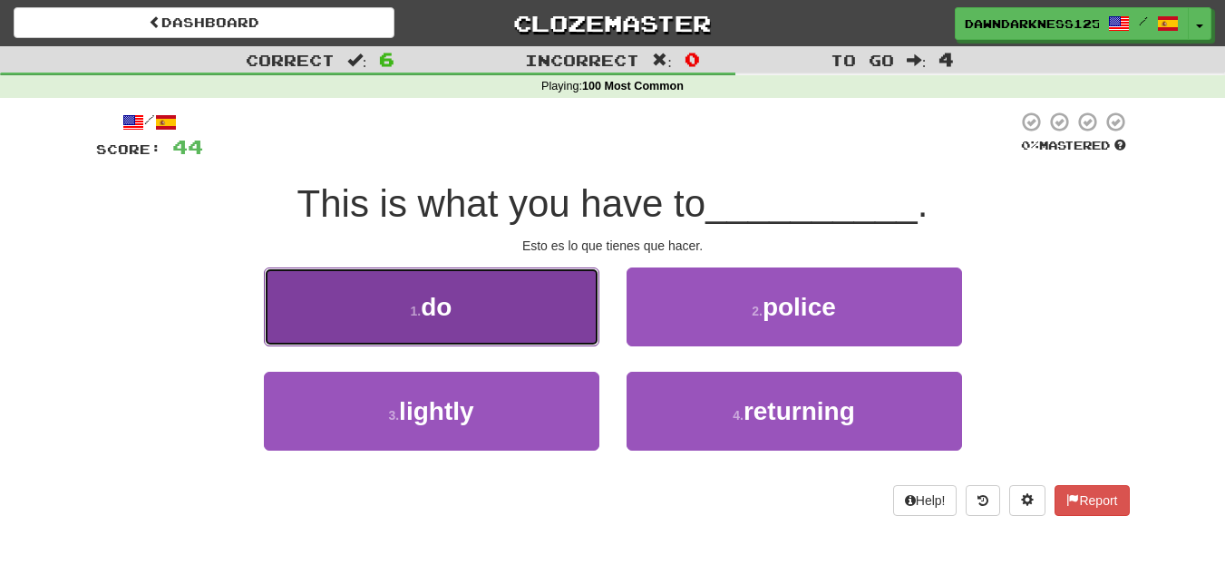
click at [524, 284] on button "1 . do" at bounding box center [431, 306] width 335 height 79
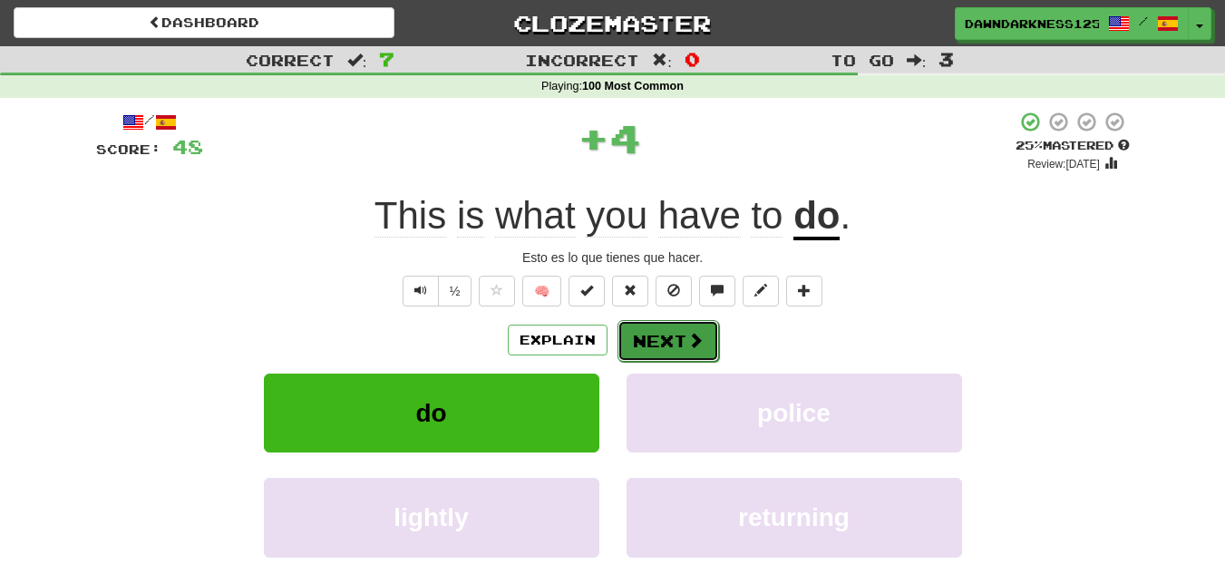
click at [646, 328] on button "Next" at bounding box center [668, 341] width 102 height 42
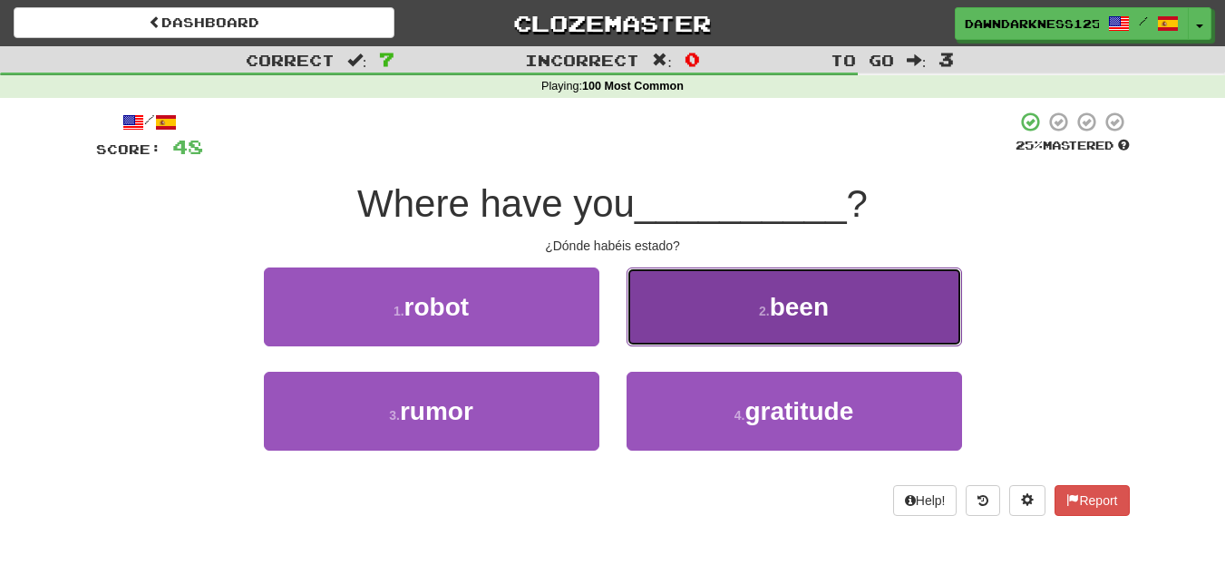
click at [872, 304] on button "2 . been" at bounding box center [793, 306] width 335 height 79
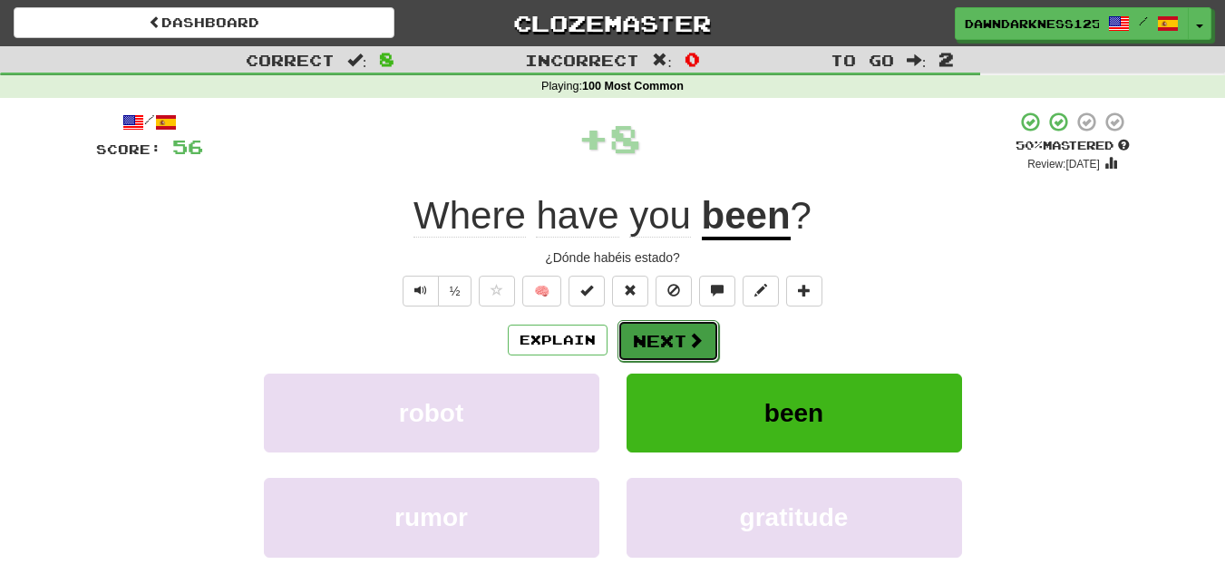
click at [690, 340] on span at bounding box center [695, 340] width 16 height 16
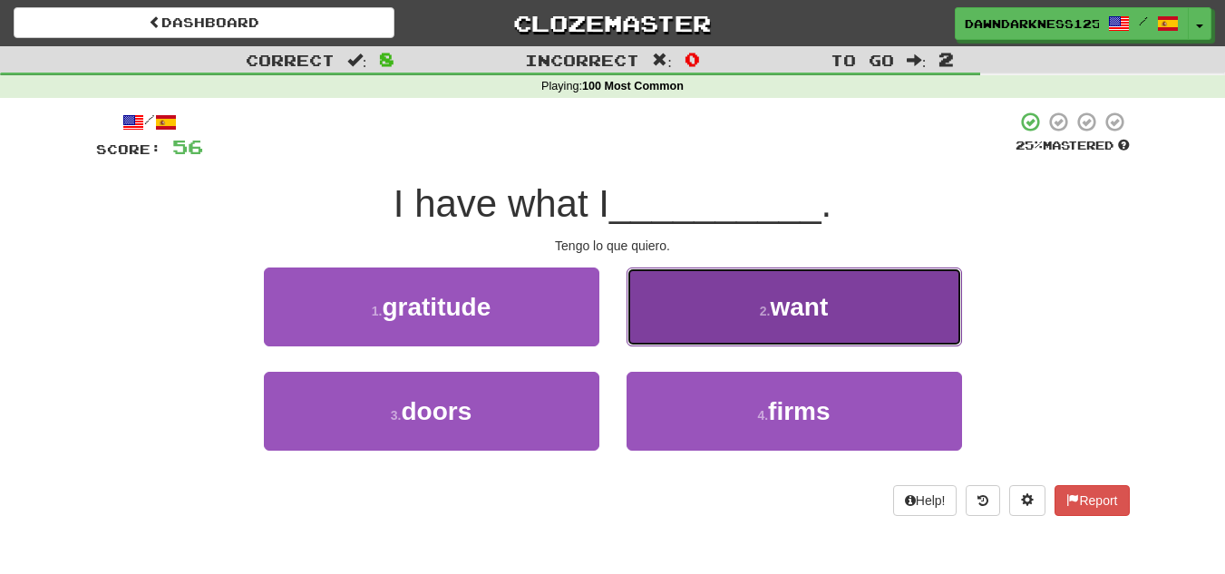
click at [760, 316] on small "2 ." at bounding box center [765, 311] width 11 height 15
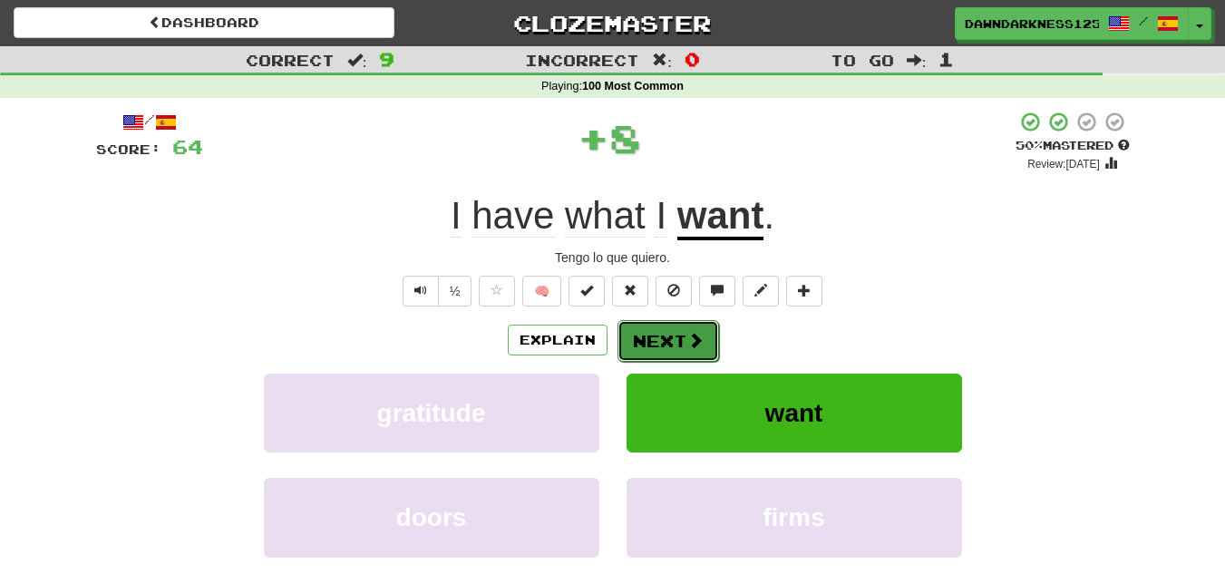
click at [648, 326] on button "Next" at bounding box center [668, 341] width 102 height 42
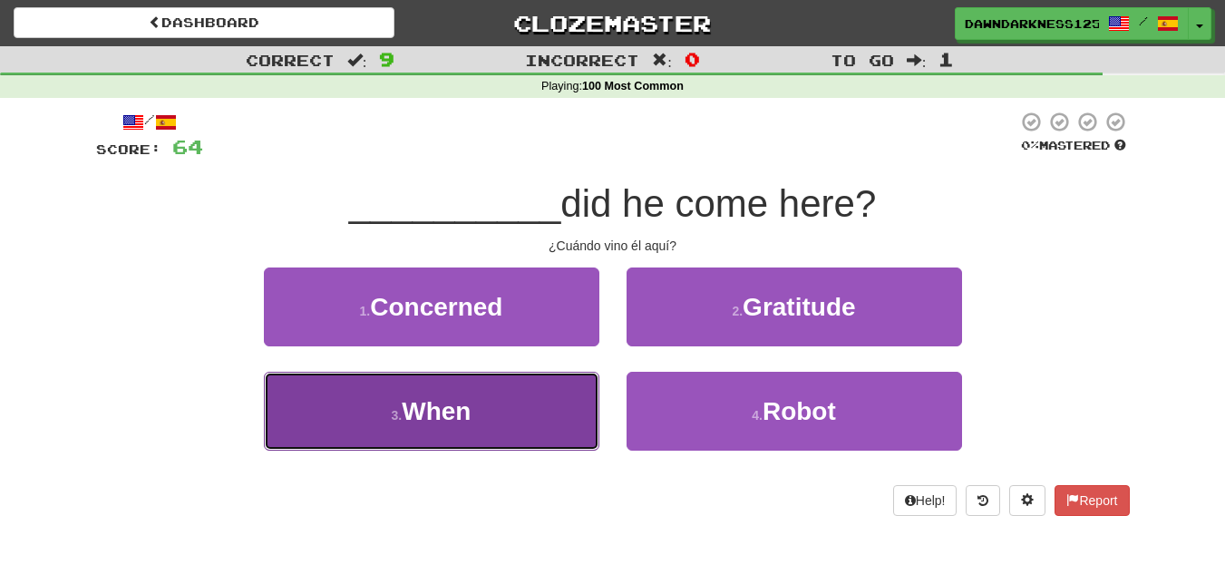
click at [506, 384] on button "3 . When" at bounding box center [431, 411] width 335 height 79
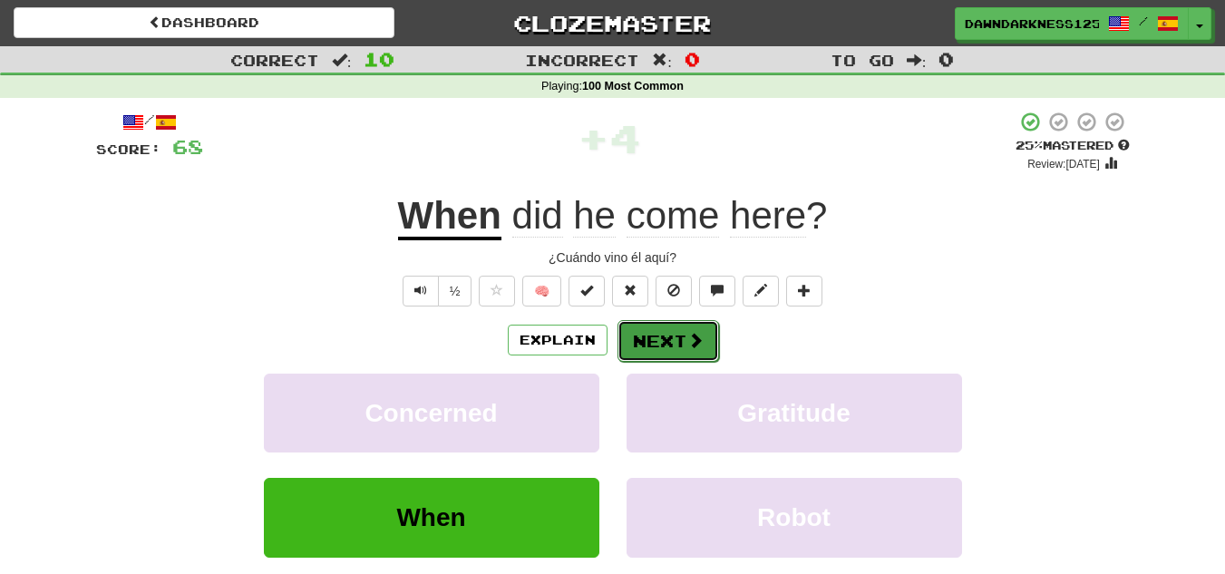
click at [676, 329] on button "Next" at bounding box center [668, 341] width 102 height 42
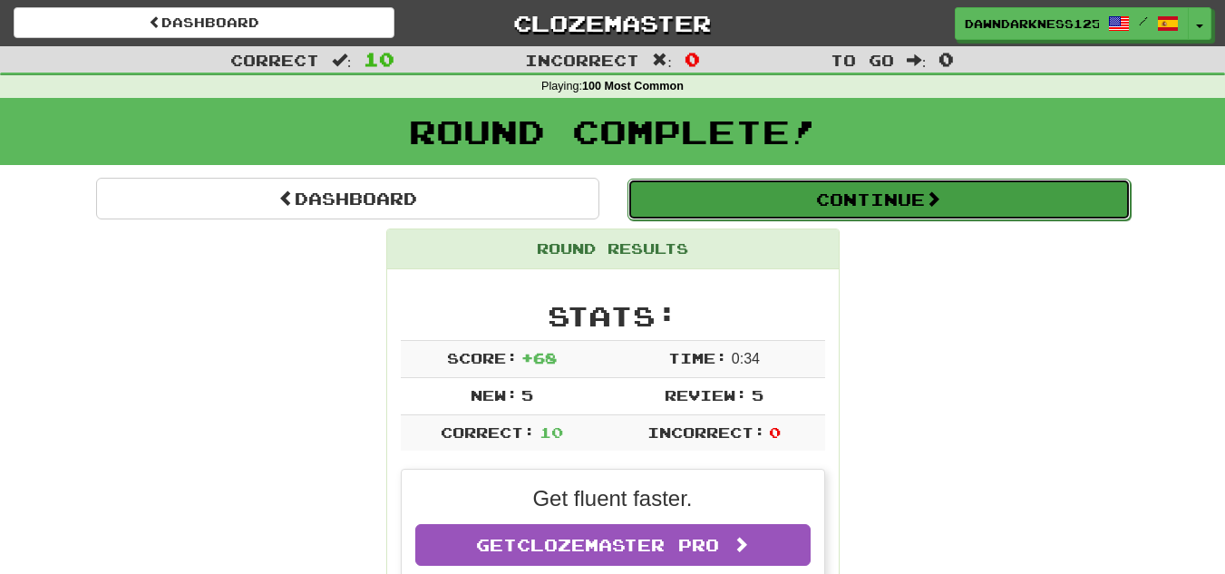
click at [780, 212] on button "Continue" at bounding box center [878, 200] width 503 height 42
